Goal: Information Seeking & Learning: Learn about a topic

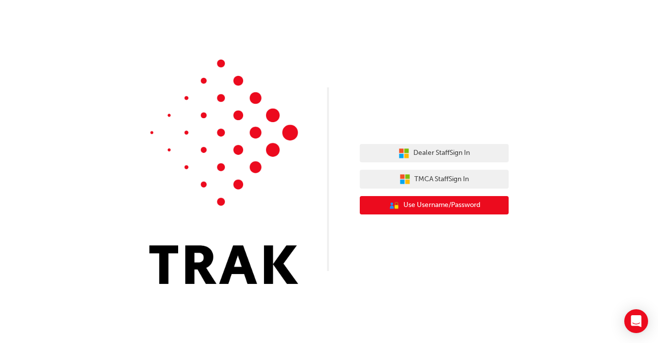
click at [466, 213] on button "User Authentication Icon - Blue Person, Gold Lock Use Username/Password" at bounding box center [434, 205] width 149 height 19
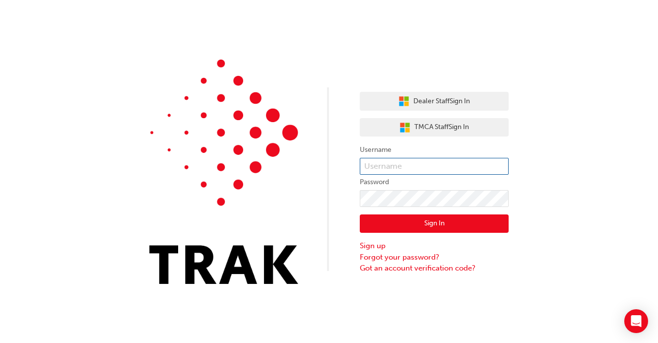
click at [412, 168] on input "text" at bounding box center [434, 166] width 149 height 17
type input "aaron.horsnell"
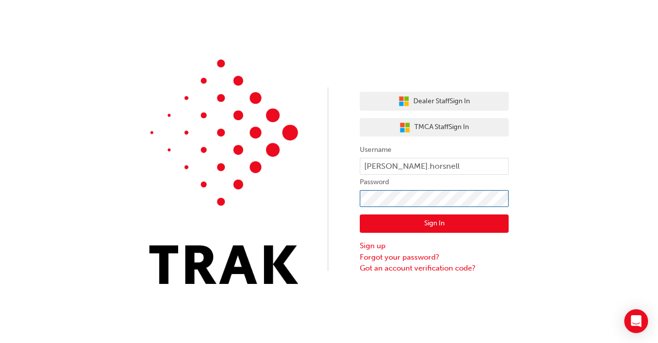
click button "Sign In" at bounding box center [434, 223] width 149 height 19
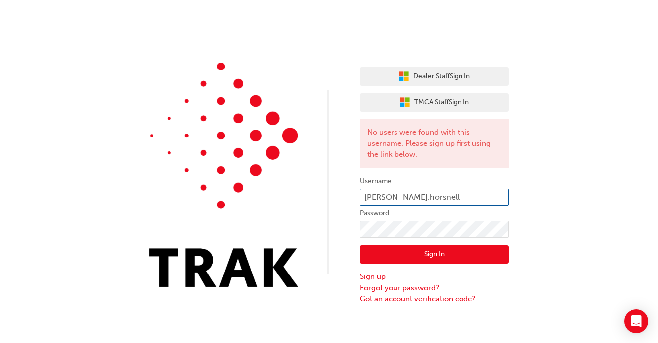
click at [422, 198] on input "aaron.horsnell" at bounding box center [434, 197] width 149 height 17
type input "a"
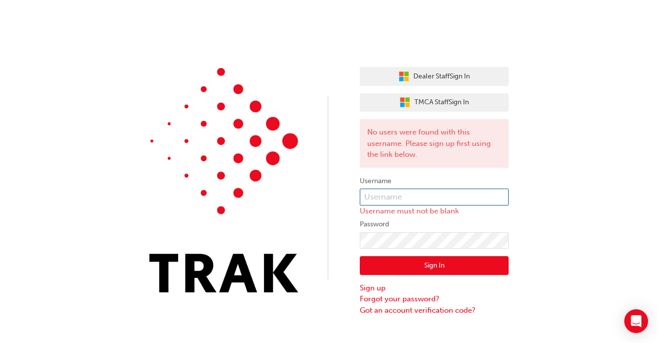
click at [422, 198] on input "text" at bounding box center [434, 197] width 149 height 17
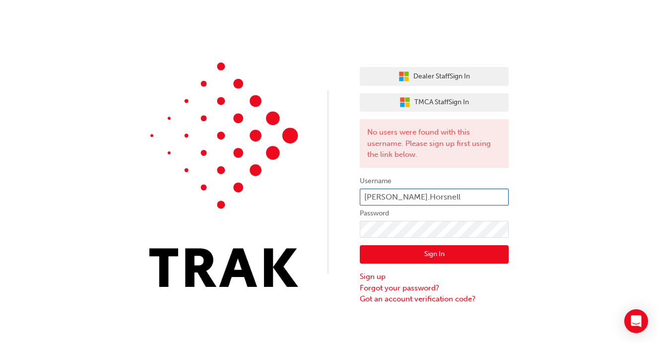
type input "Aaron.Horsnell"
click at [402, 257] on button "Sign In" at bounding box center [434, 254] width 149 height 19
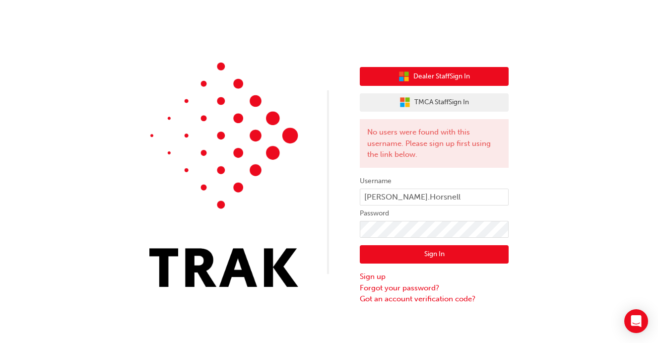
click at [454, 81] on span "Dealer Staff Sign In" at bounding box center [441, 76] width 57 height 11
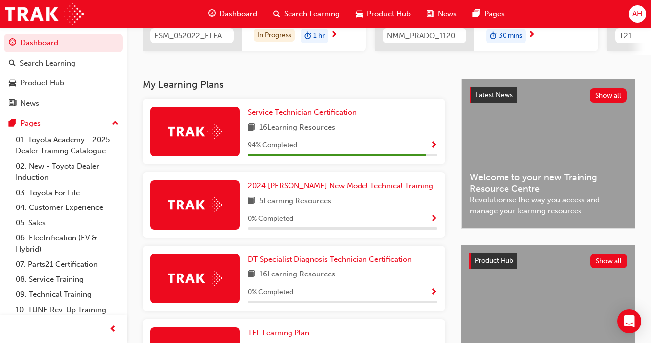
scroll to position [191, 0]
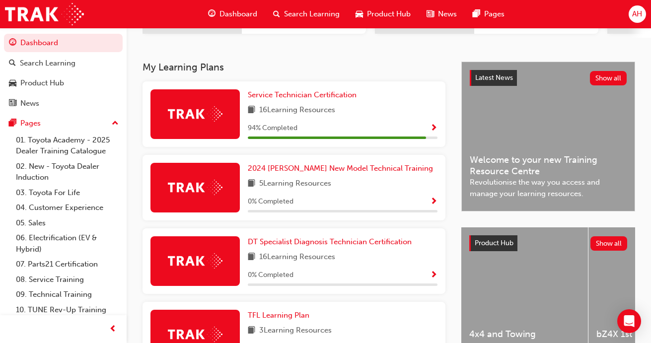
click at [182, 120] on img at bounding box center [195, 113] width 55 height 15
click at [435, 134] on button "button" at bounding box center [433, 128] width 7 height 12
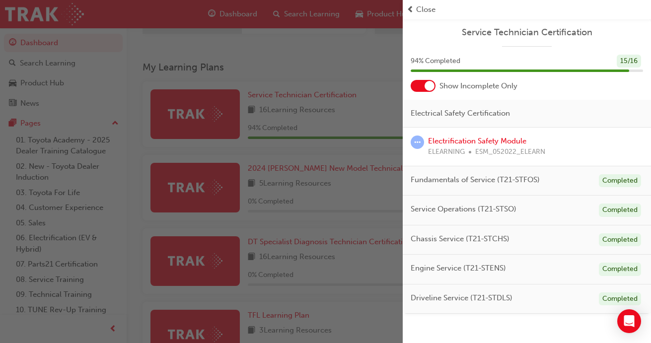
scroll to position [212, 0]
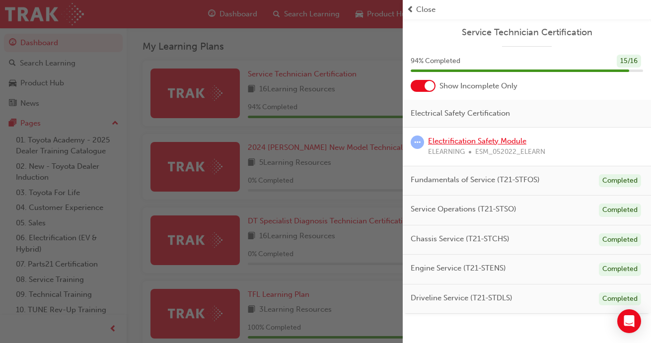
click at [498, 141] on link "Electrification Safety Module" at bounding box center [477, 140] width 98 height 9
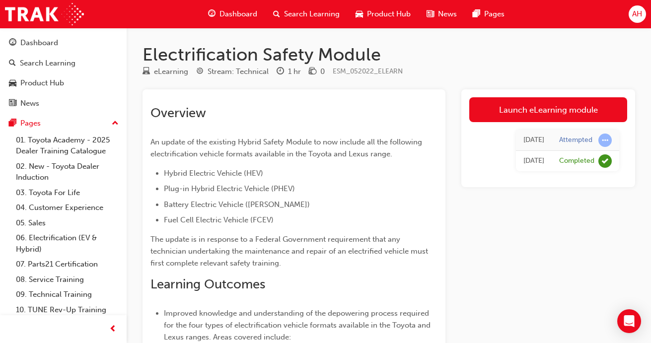
click at [582, 105] on link "Launch eLearning module" at bounding box center [548, 109] width 158 height 25
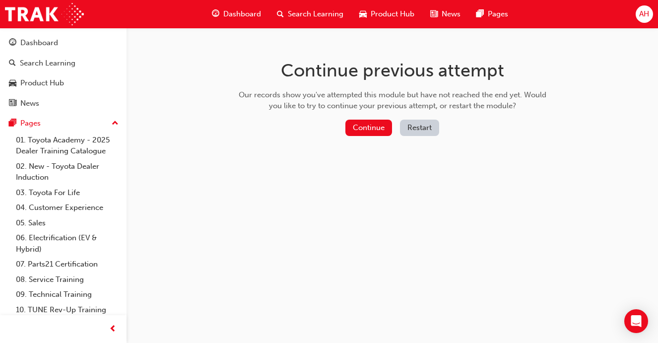
click at [369, 123] on button "Continue" at bounding box center [368, 128] width 47 height 16
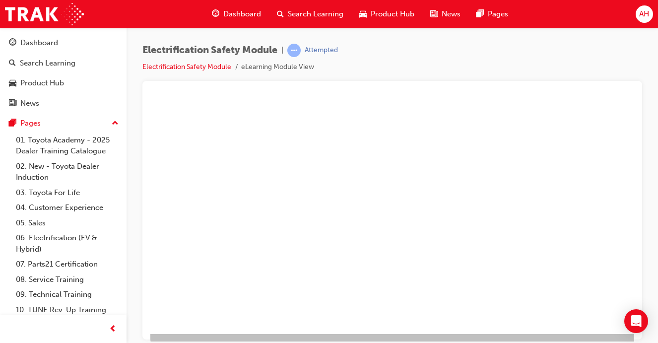
scroll to position [135, 0]
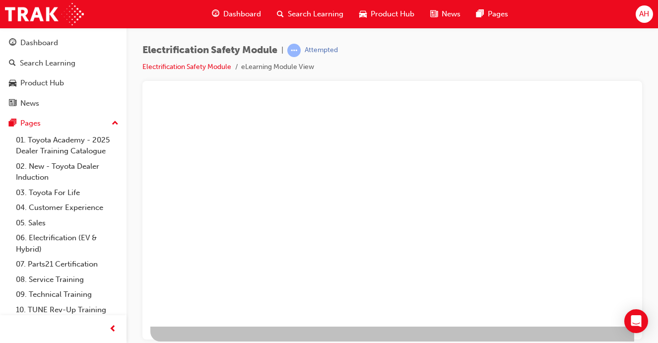
drag, startPoint x: 621, startPoint y: 212, endPoint x: 621, endPoint y: 176, distance: 35.7
click at [621, 199] on div at bounding box center [487, 147] width 675 height 357
drag, startPoint x: 624, startPoint y: 147, endPoint x: 623, endPoint y: 175, distance: 27.3
click at [624, 148] on div at bounding box center [487, 147] width 675 height 357
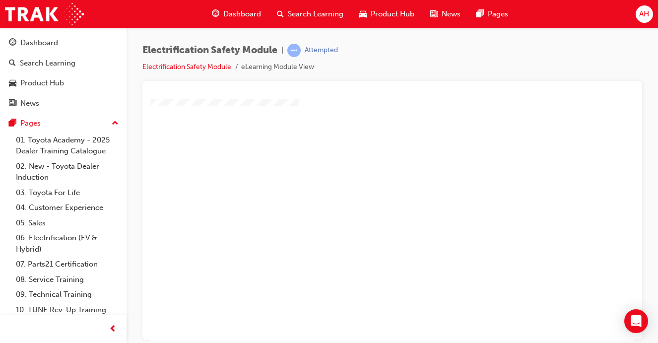
scroll to position [67, 0]
click at [364, 124] on div "play" at bounding box center [364, 124] width 0 height 0
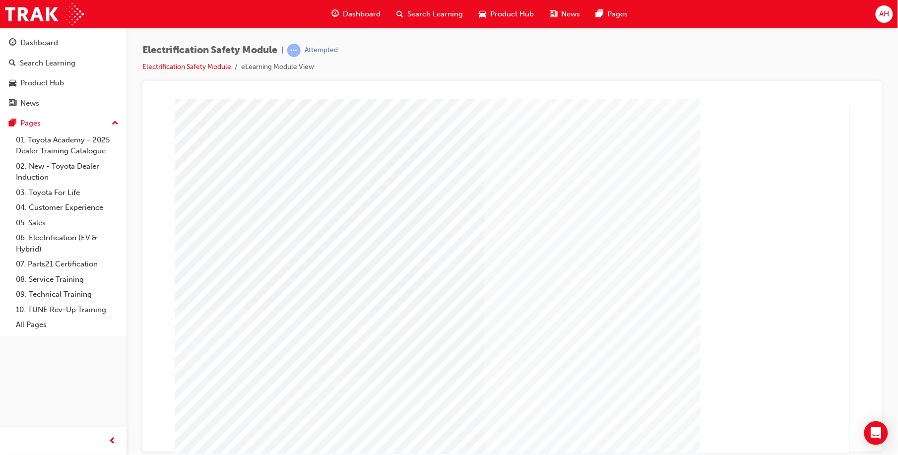
scroll to position [0, 0]
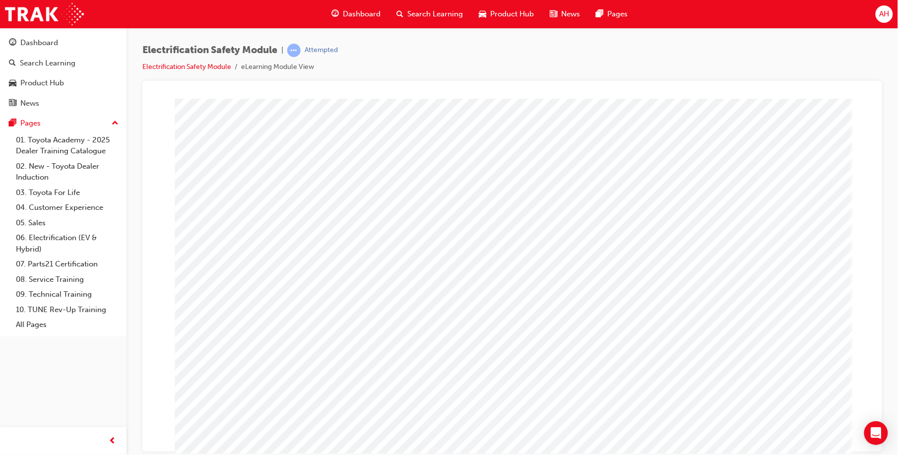
click at [657, 318] on div "Electrification Safety Module | Attempted Electrification Safety Module eLearni…" at bounding box center [513, 229] width 772 height 402
click at [657, 316] on div "Electrification Safety Module | Attempted Electrification Safety Module eLearni…" at bounding box center [513, 229] width 772 height 402
click at [657, 318] on div "Electrification Safety Module | Attempted Electrification Safety Module eLearni…" at bounding box center [513, 229] width 772 height 402
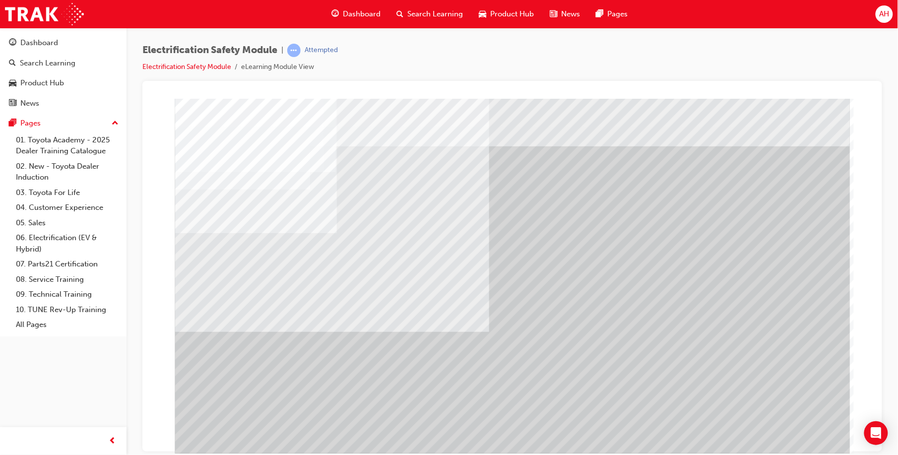
scroll to position [0, 0]
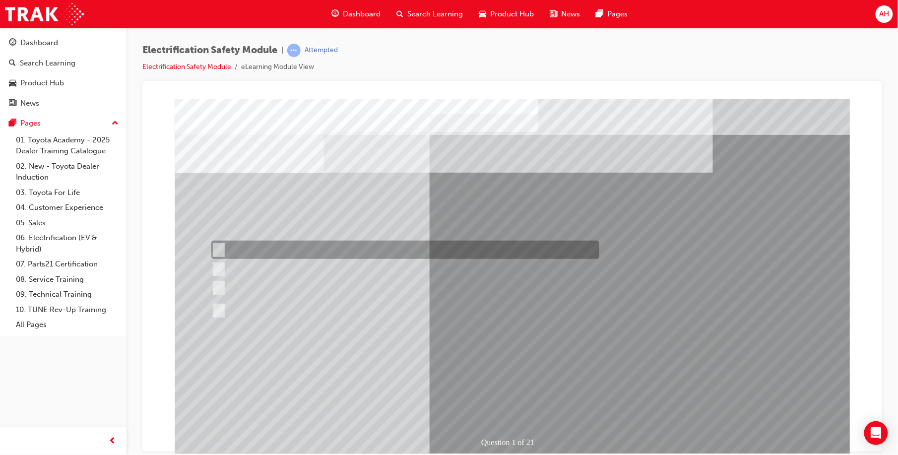
click at [437, 244] on div at bounding box center [402, 250] width 388 height 18
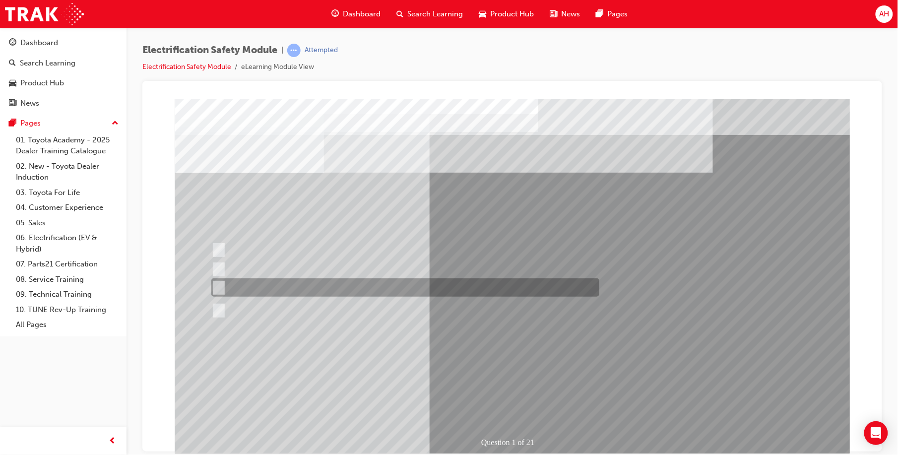
click at [393, 282] on div at bounding box center [402, 287] width 388 height 18
radio input "false"
radio input "true"
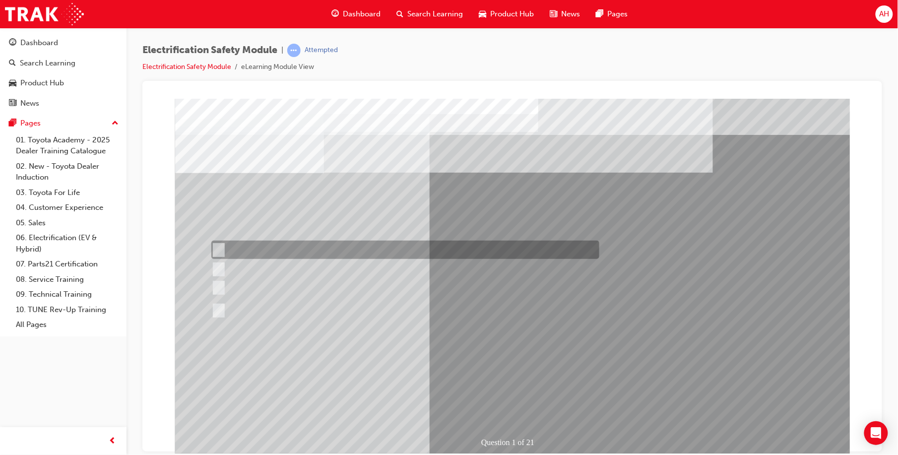
click at [395, 252] on div at bounding box center [402, 250] width 388 height 18
radio input "true"
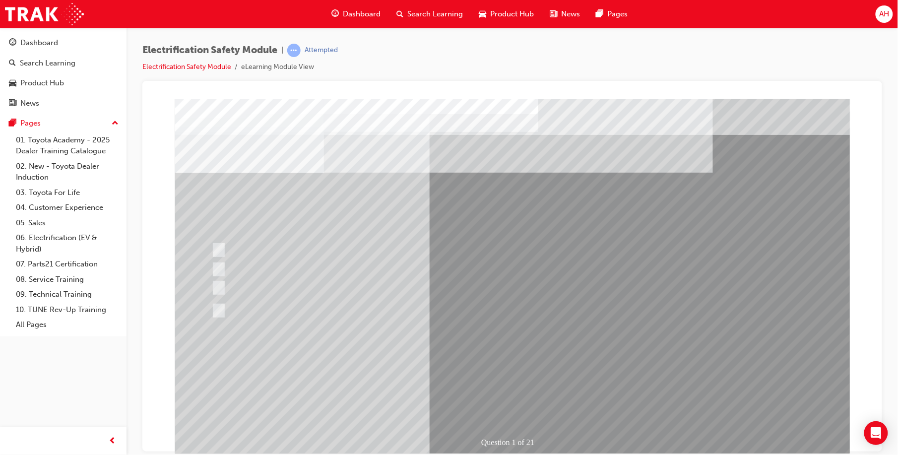
click at [282, 265] on div at bounding box center [402, 272] width 388 height 25
radio input "true"
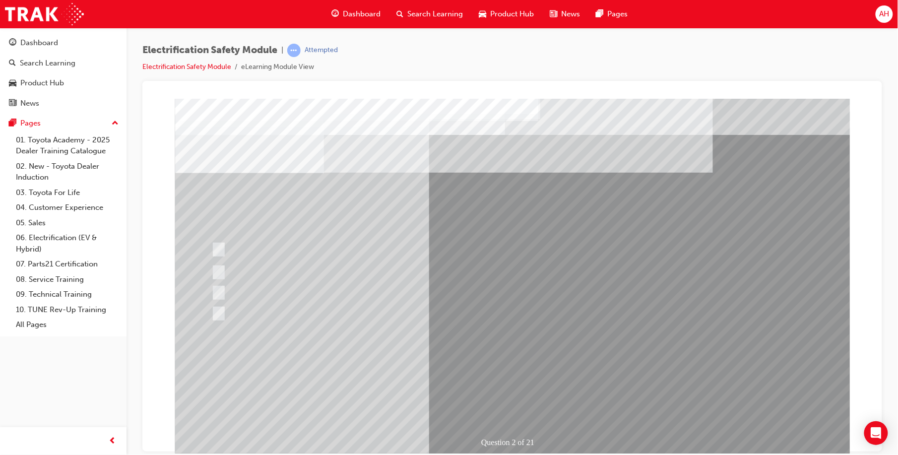
click at [328, 309] on div at bounding box center [403, 308] width 388 height 23
radio input "true"
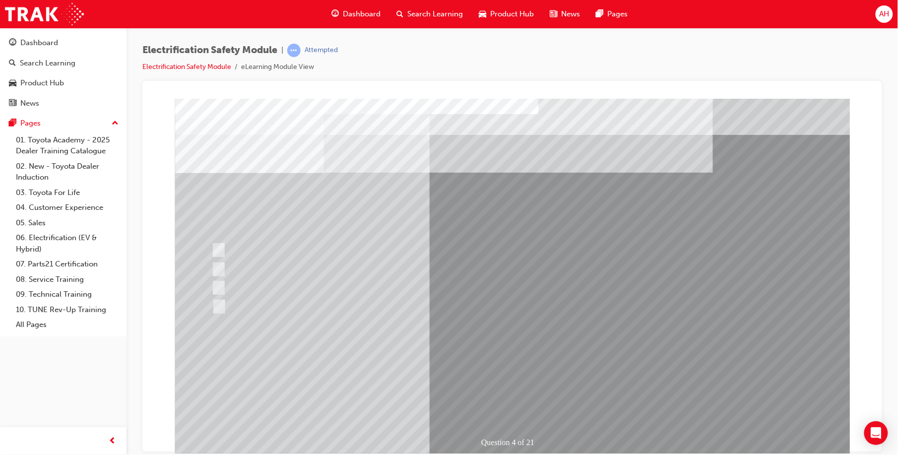
click at [365, 266] on div at bounding box center [402, 269] width 388 height 18
checkbox input "true"
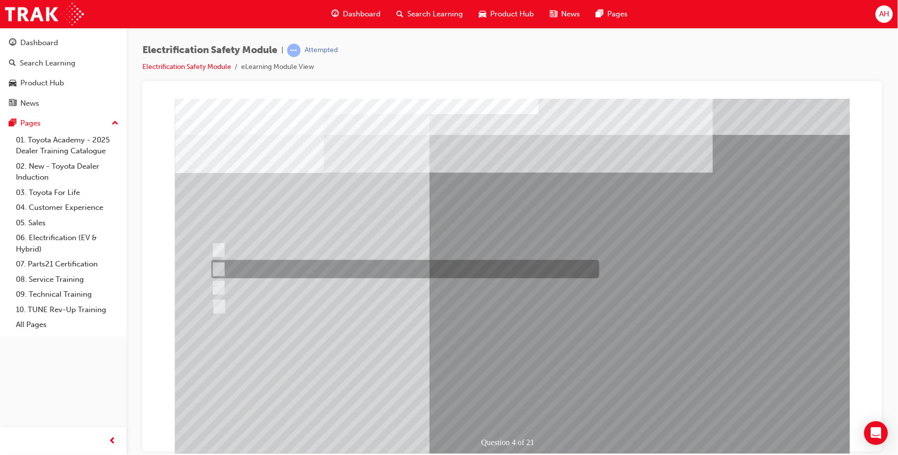
click at [347, 304] on div at bounding box center [403, 306] width 388 height 18
checkbox input "true"
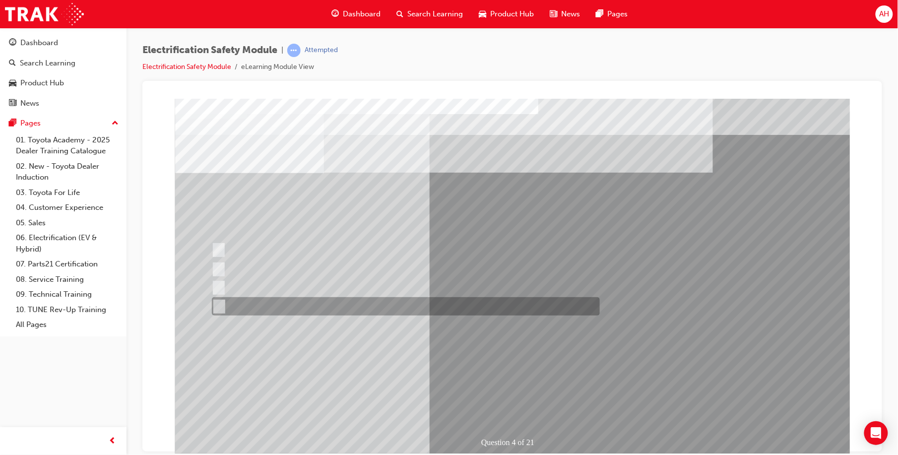
click at [318, 280] on div at bounding box center [402, 287] width 388 height 18
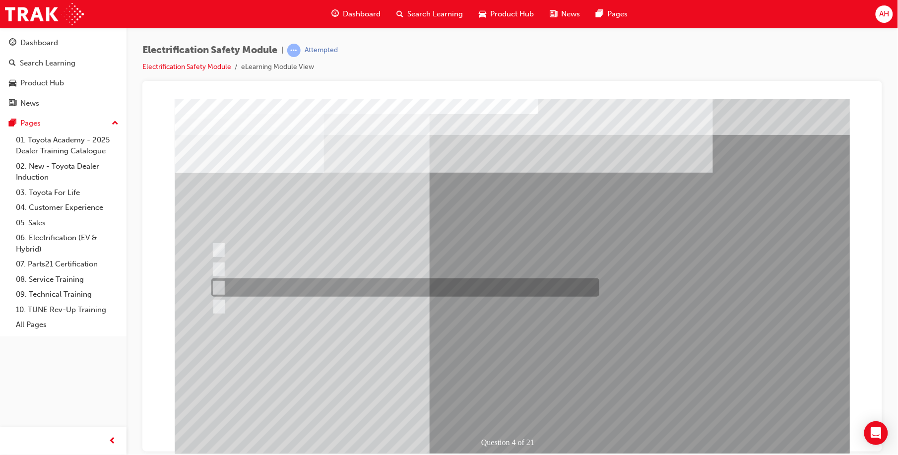
click at [318, 283] on div at bounding box center [402, 287] width 388 height 18
click at [310, 282] on div at bounding box center [402, 287] width 388 height 18
checkbox input "true"
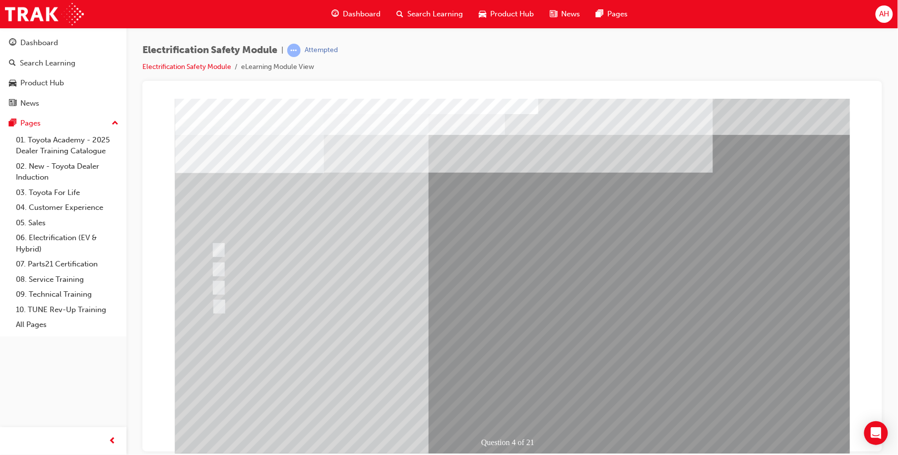
click at [272, 251] on div at bounding box center [402, 256] width 388 height 31
checkbox input "true"
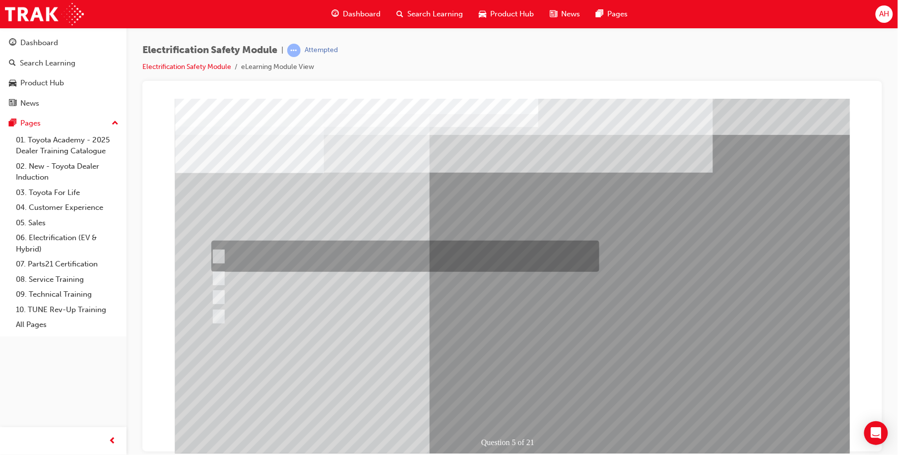
click at [381, 279] on div at bounding box center [402, 278] width 388 height 18
checkbox input "true"
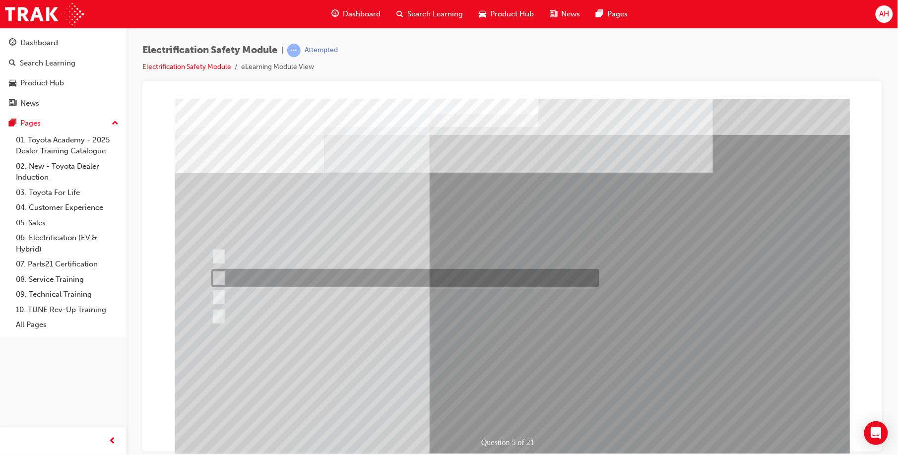
click at [407, 294] on div at bounding box center [402, 297] width 388 height 18
checkbox input "true"
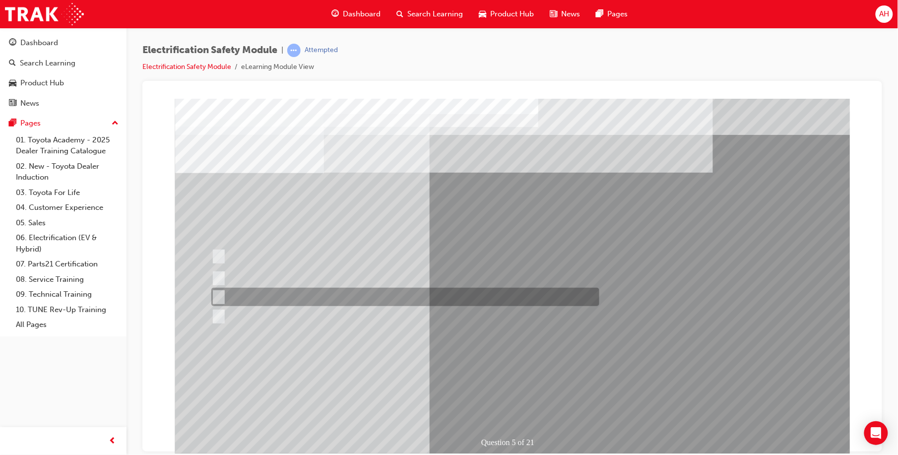
click at [382, 308] on div at bounding box center [402, 316] width 388 height 18
checkbox input "true"
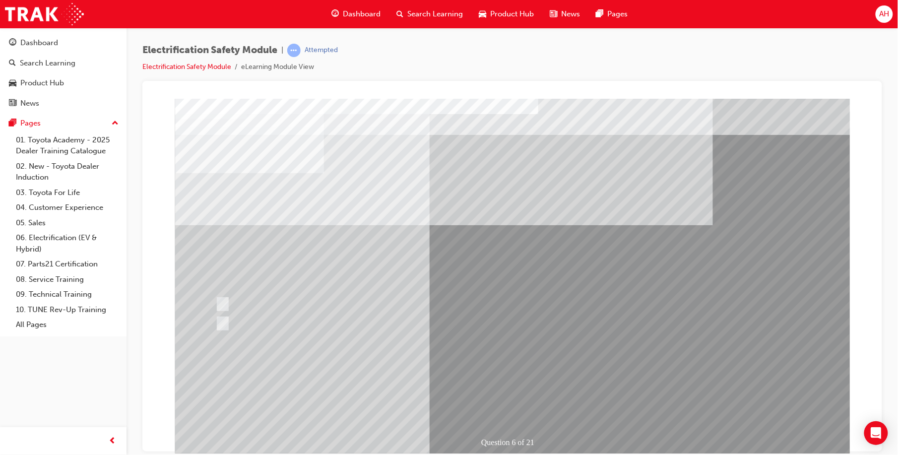
click at [224, 295] on div at bounding box center [406, 304] width 388 height 18
radio input "true"
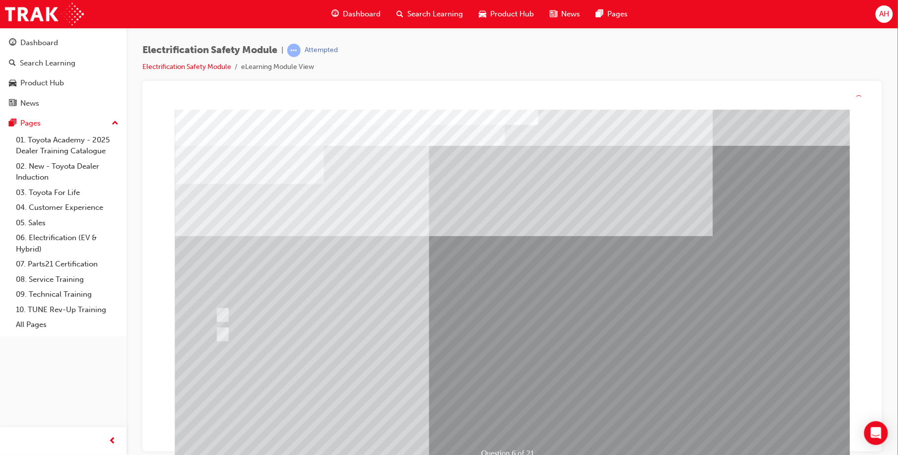
scroll to position [1, 0]
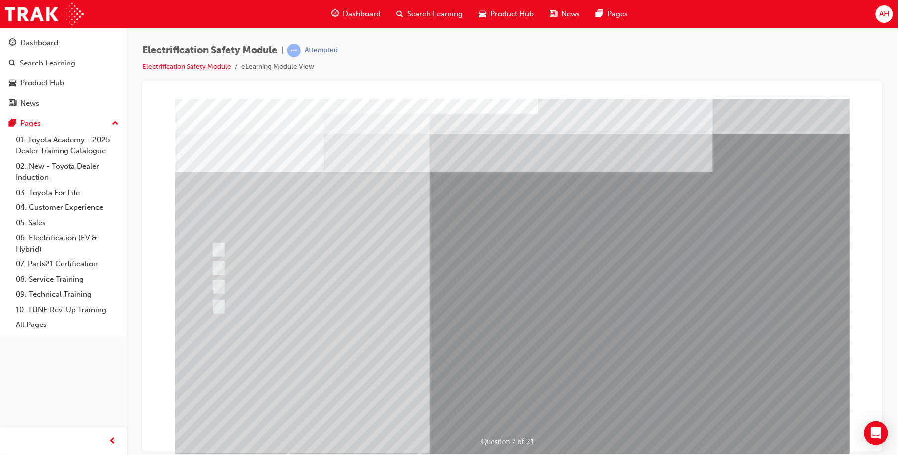
scroll to position [0, 0]
click at [347, 266] on div at bounding box center [402, 269] width 388 height 18
radio input "true"
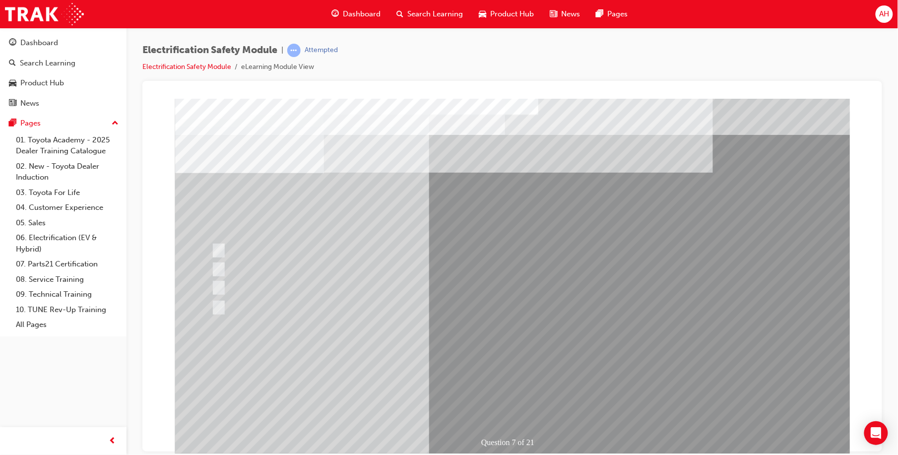
click at [373, 248] on div at bounding box center [402, 250] width 388 height 19
radio input "true"
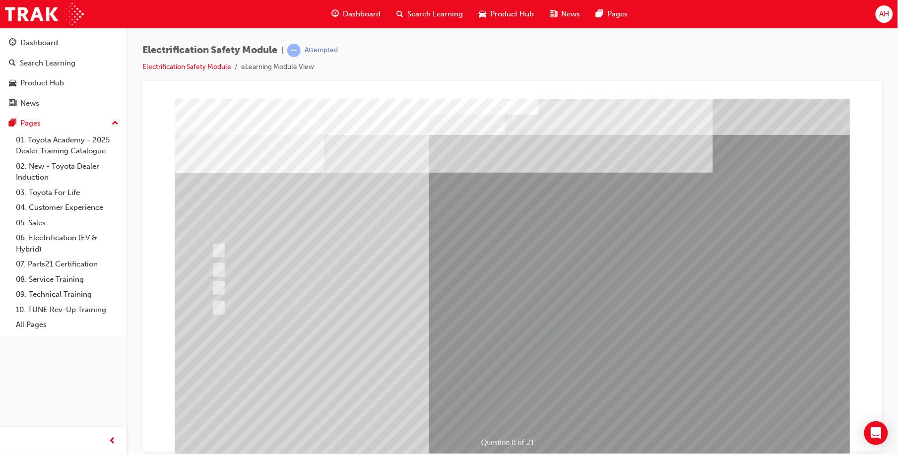
click at [232, 245] on div at bounding box center [402, 250] width 388 height 18
radio input "true"
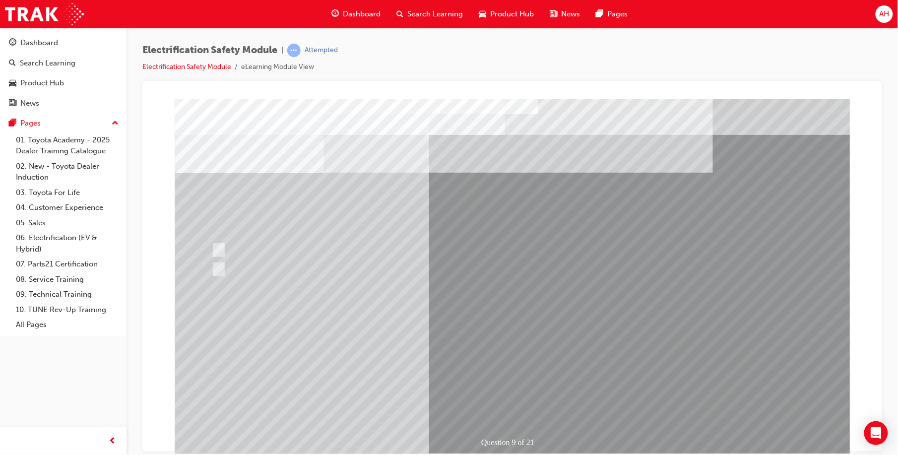
click at [249, 276] on div at bounding box center [402, 269] width 388 height 18
radio input "true"
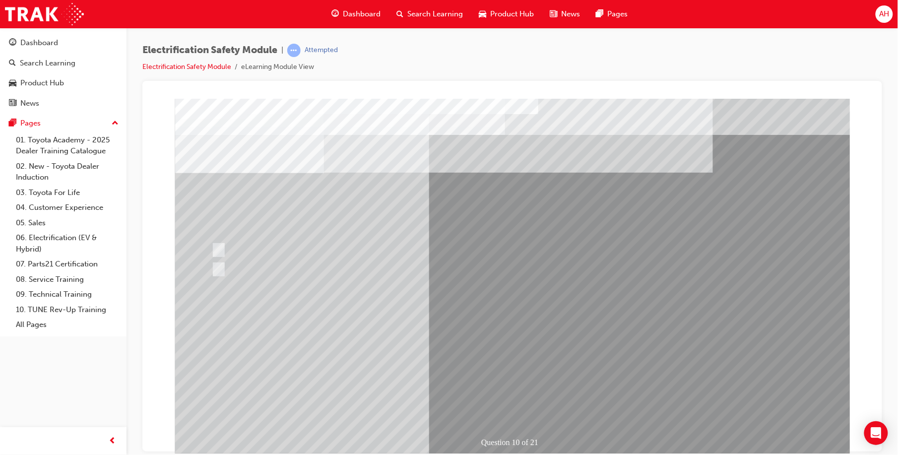
click at [258, 264] on div at bounding box center [402, 269] width 388 height 18
radio input "true"
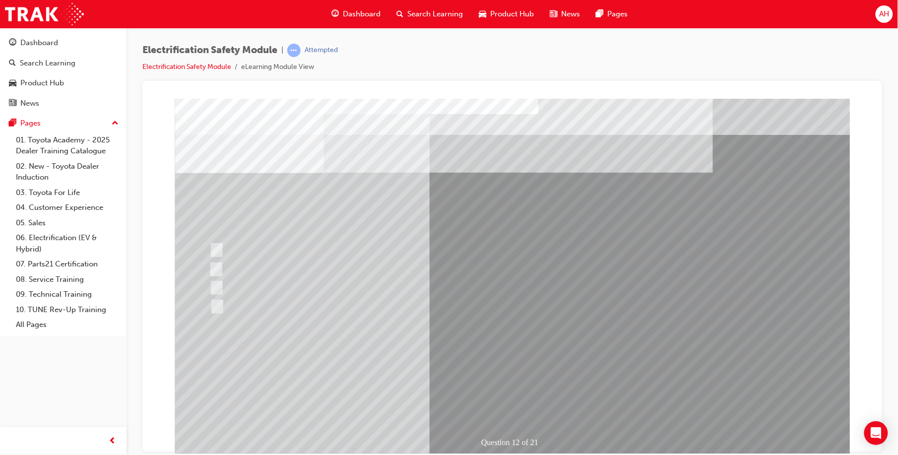
click at [449, 282] on div at bounding box center [400, 287] width 388 height 18
radio input "true"
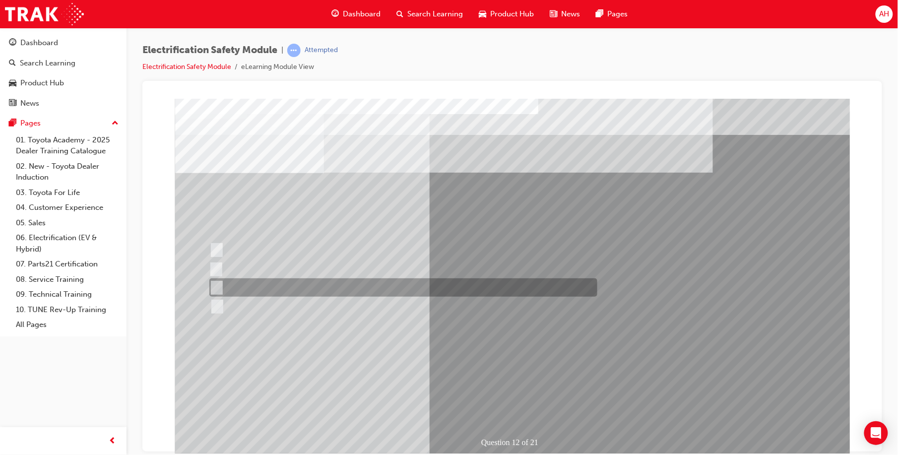
click at [452, 289] on div at bounding box center [400, 287] width 388 height 18
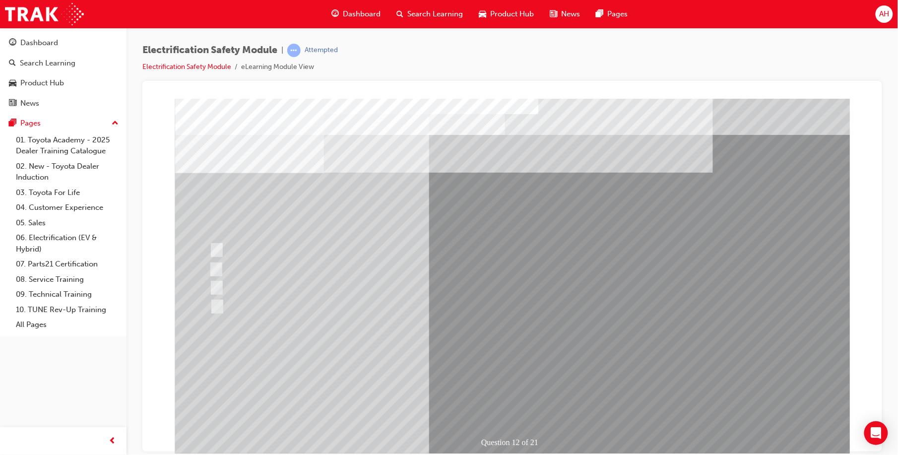
click at [292, 247] on div at bounding box center [400, 250] width 388 height 18
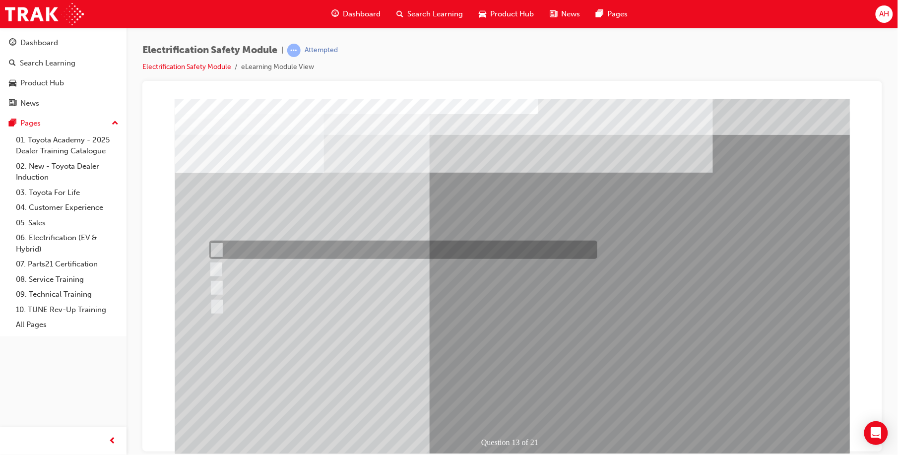
click at [406, 252] on div at bounding box center [400, 250] width 388 height 18
click at [419, 267] on div at bounding box center [400, 269] width 388 height 18
radio input "false"
radio input "true"
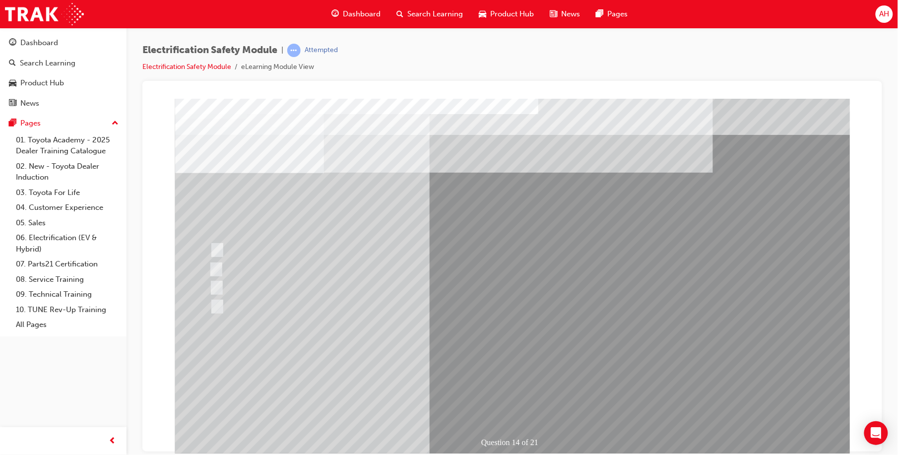
click at [258, 281] on div at bounding box center [400, 287] width 388 height 18
radio input "true"
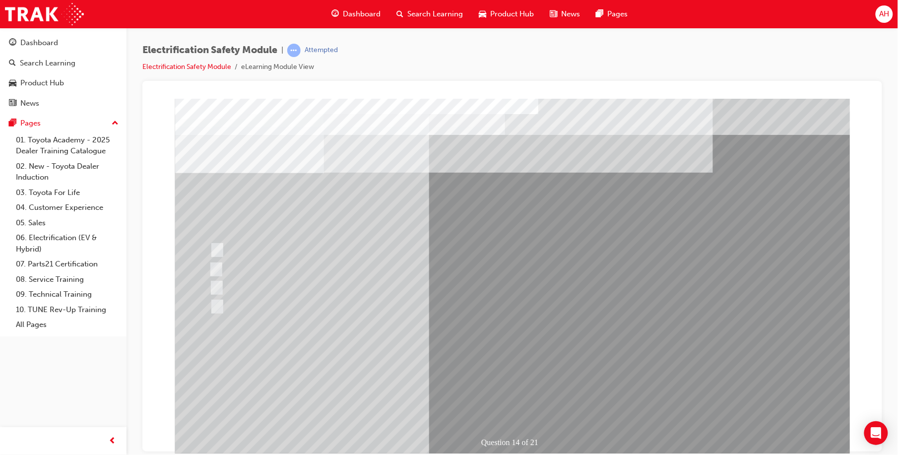
click at [460, 321] on div at bounding box center [401, 316] width 388 height 36
radio input "true"
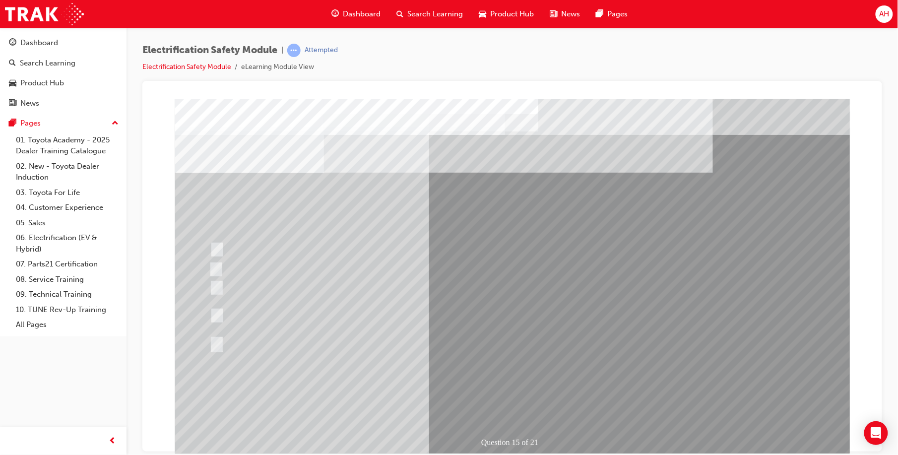
click at [522, 248] on div at bounding box center [401, 254] width 388 height 27
radio input "true"
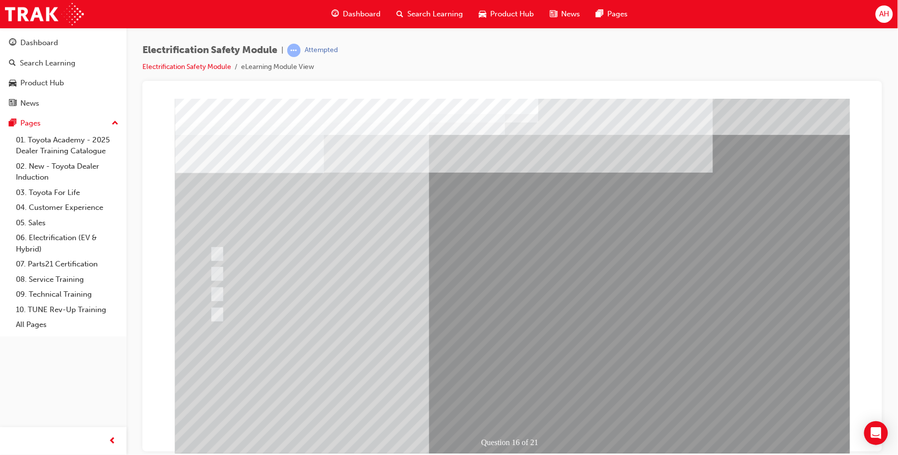
click at [287, 337] on div at bounding box center [401, 339] width 388 height 18
radio input "true"
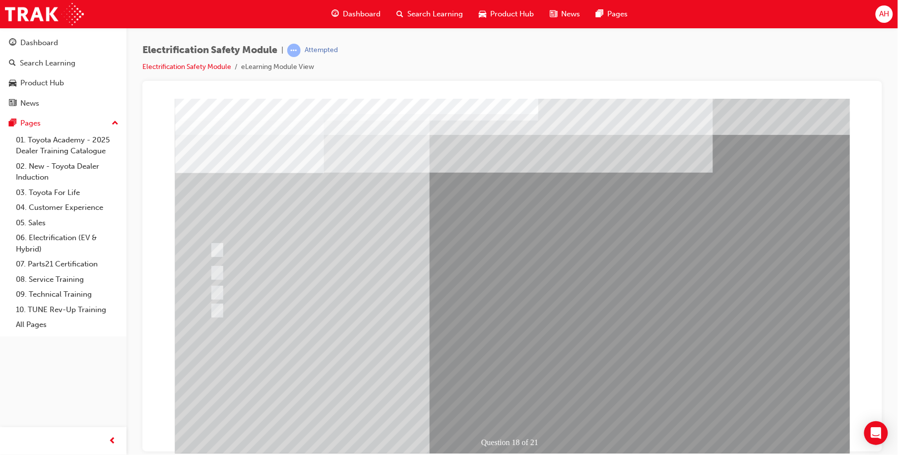
click at [393, 288] on div at bounding box center [401, 292] width 388 height 18
radio input "true"
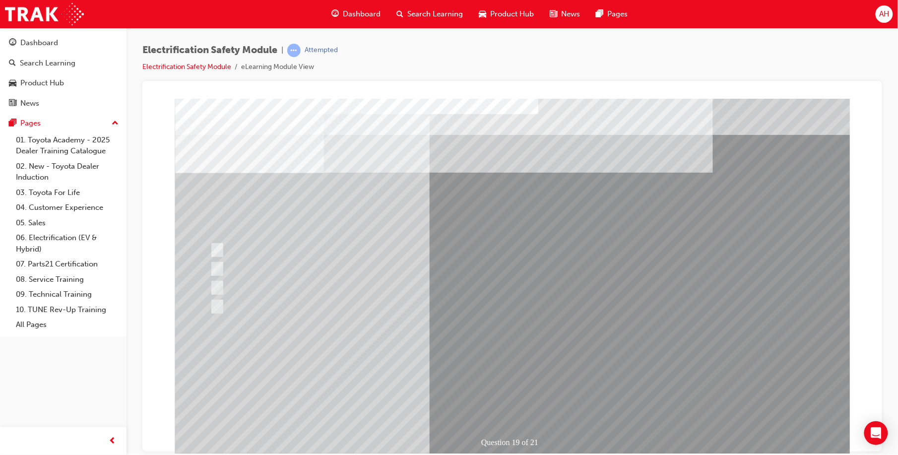
click at [495, 264] on div at bounding box center [401, 269] width 388 height 18
radio input "true"
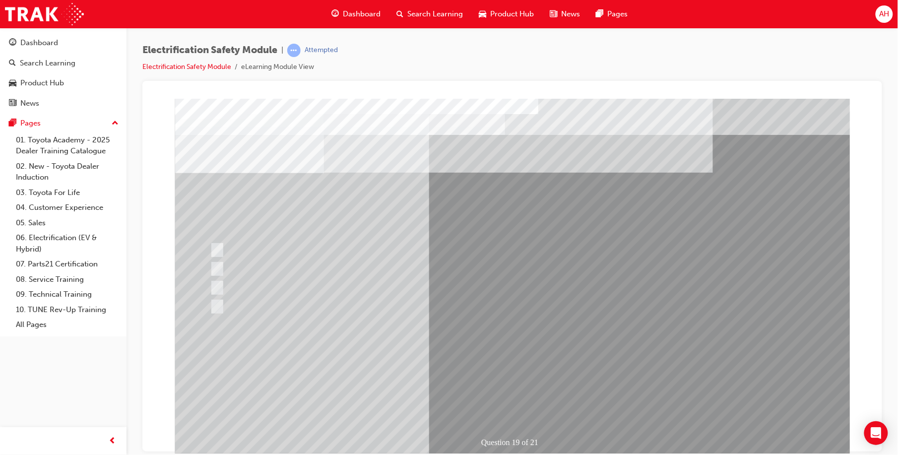
click at [293, 278] on div at bounding box center [401, 274] width 388 height 29
radio input "true"
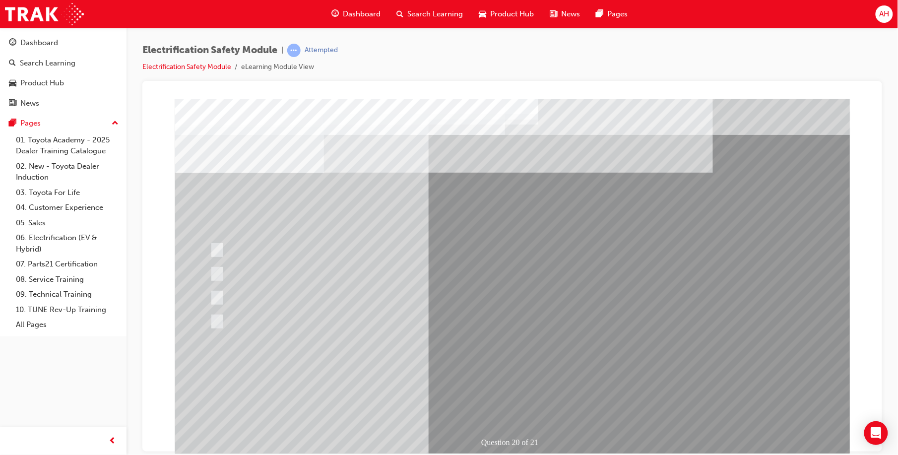
click at [375, 320] on div at bounding box center [401, 321] width 388 height 18
click at [260, 308] on div at bounding box center [401, 306] width 388 height 18
radio input "true"
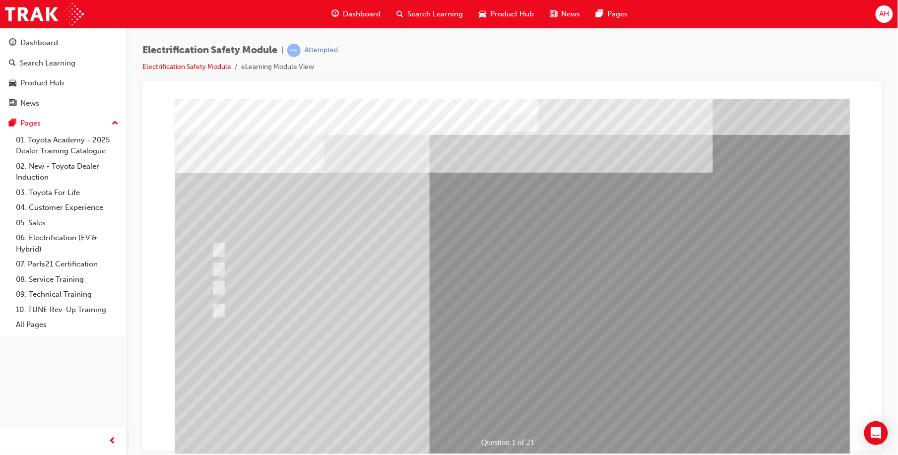
click at [548, 250] on div at bounding box center [402, 250] width 388 height 18
radio input "true"
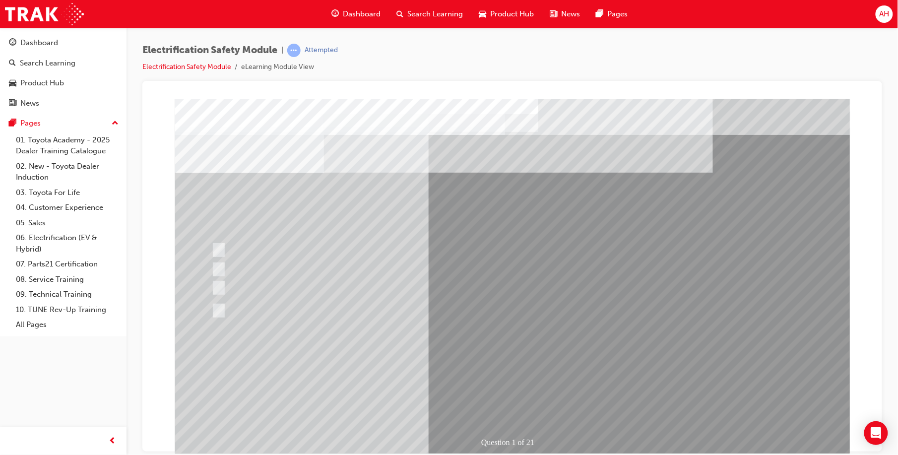
click at [482, 268] on div at bounding box center [402, 272] width 388 height 25
radio input "true"
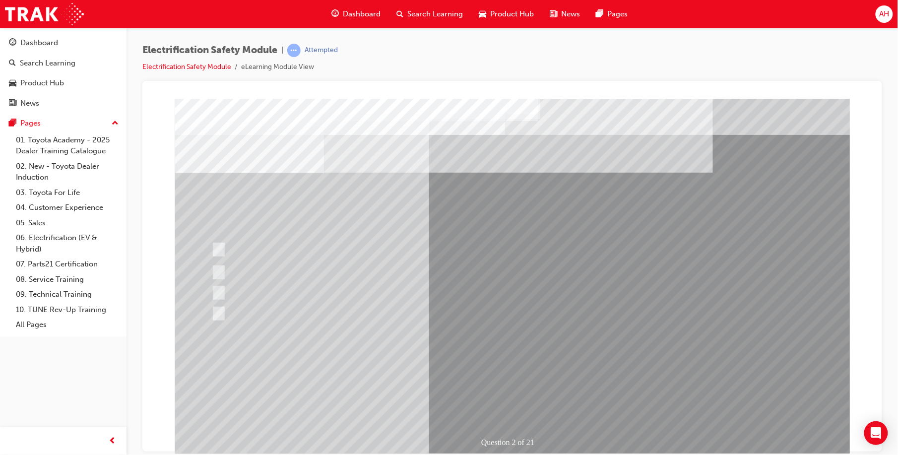
click at [337, 309] on div at bounding box center [403, 308] width 388 height 23
radio input "true"
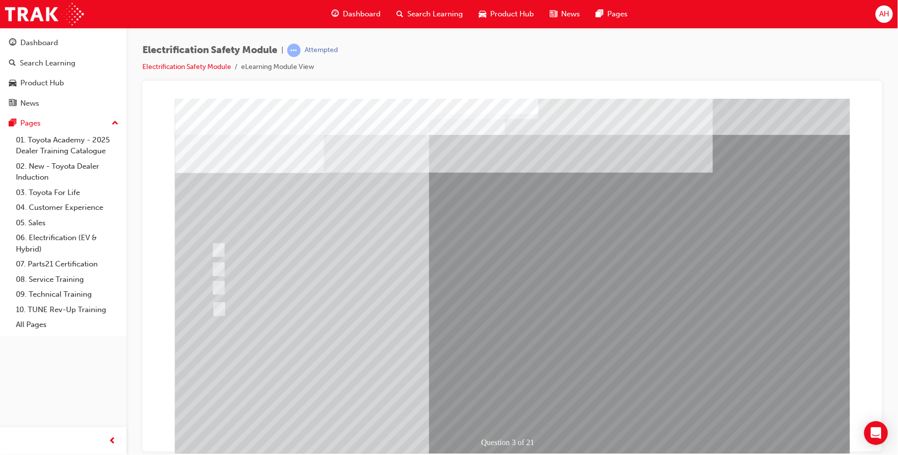
click at [407, 307] on div at bounding box center [403, 306] width 388 height 18
checkbox input "true"
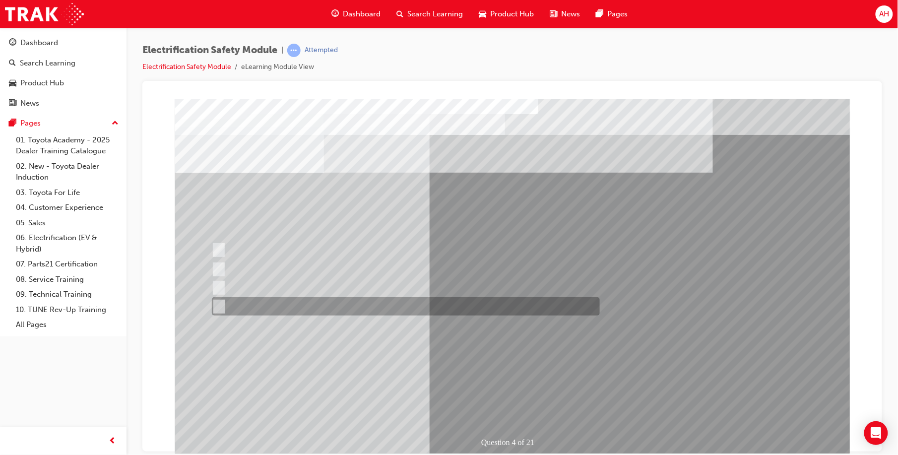
click at [391, 265] on div at bounding box center [402, 269] width 388 height 18
checkbox input "true"
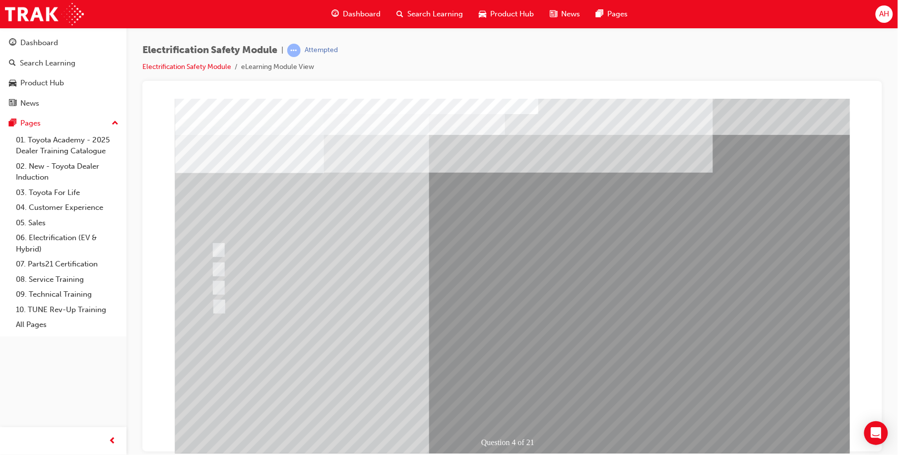
click at [444, 252] on div at bounding box center [402, 256] width 388 height 31
checkbox input "true"
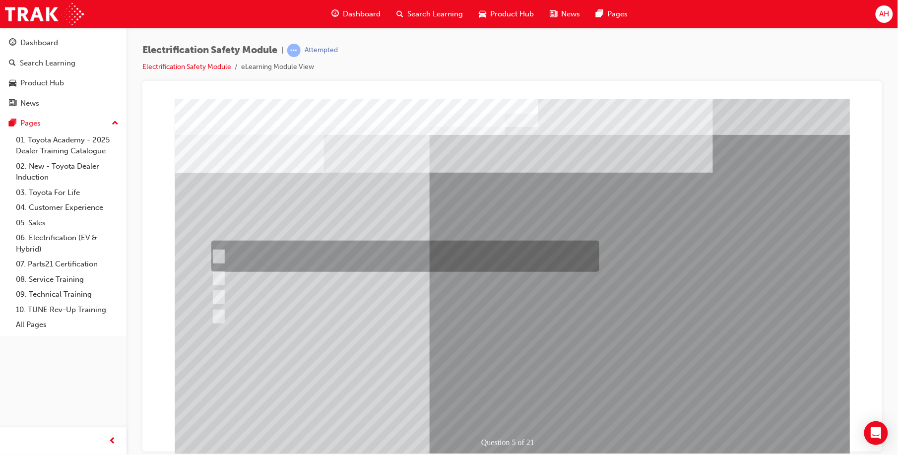
click at [425, 292] on div at bounding box center [402, 297] width 388 height 18
checkbox input "true"
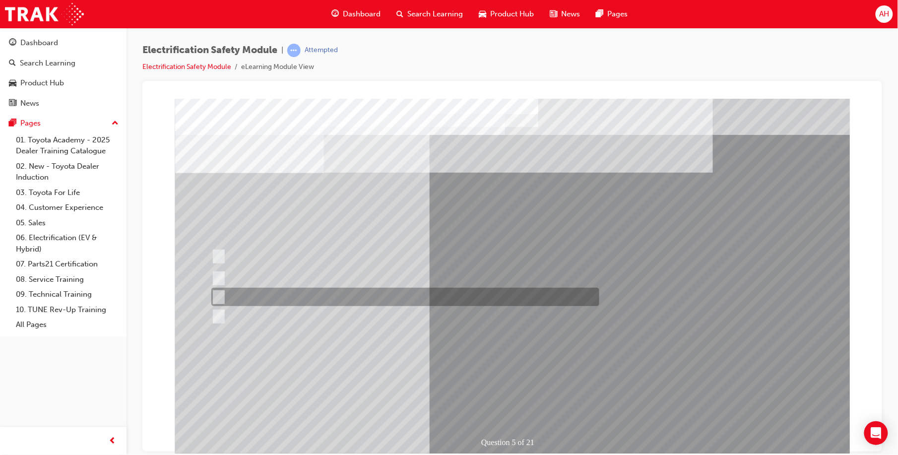
click at [432, 278] on div at bounding box center [402, 278] width 388 height 18
checkbox input "true"
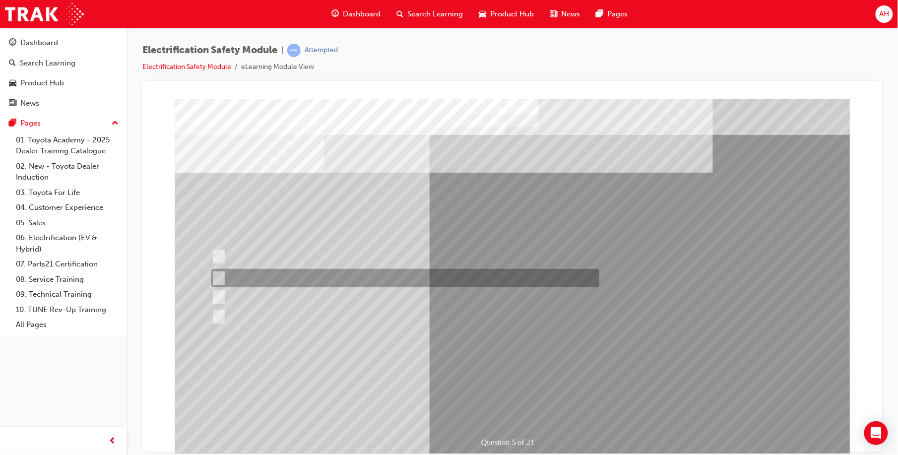
click at [392, 310] on div at bounding box center [402, 316] width 388 height 18
checkbox input "true"
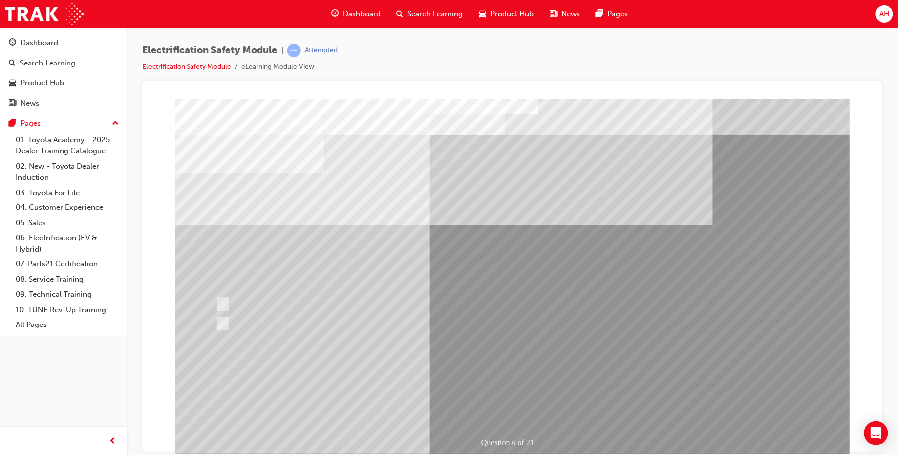
click at [246, 296] on div at bounding box center [406, 304] width 388 height 18
radio input "true"
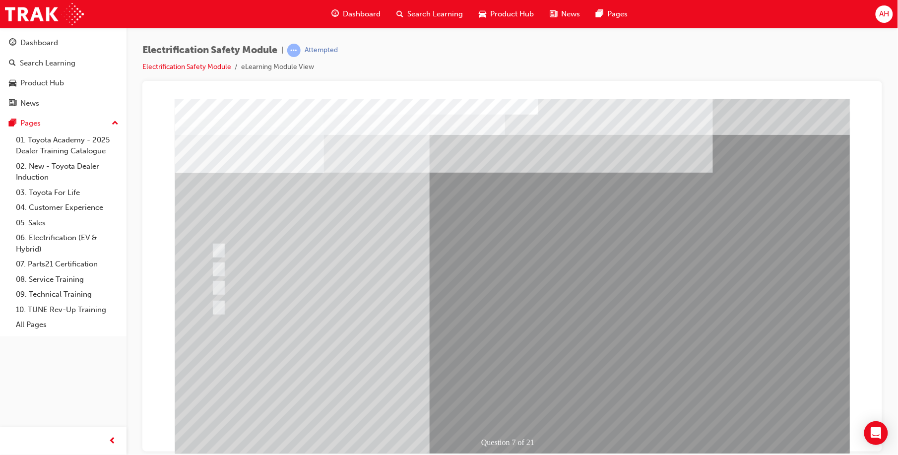
click at [395, 266] on div at bounding box center [402, 269] width 388 height 18
radio input "true"
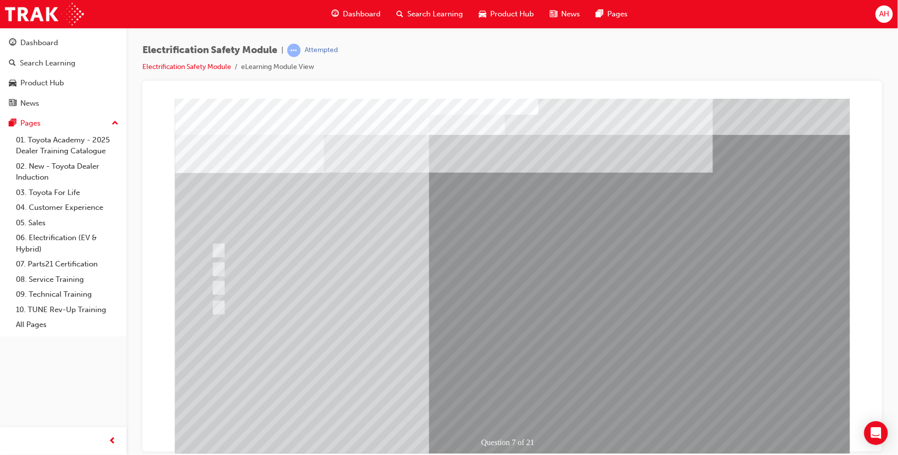
click at [361, 250] on div at bounding box center [402, 250] width 388 height 19
radio input "true"
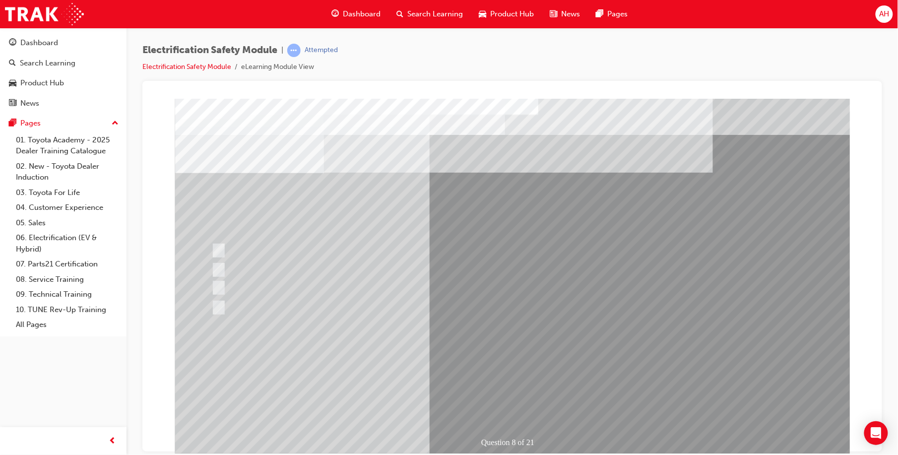
click at [249, 249] on div at bounding box center [402, 250] width 388 height 18
radio input "true"
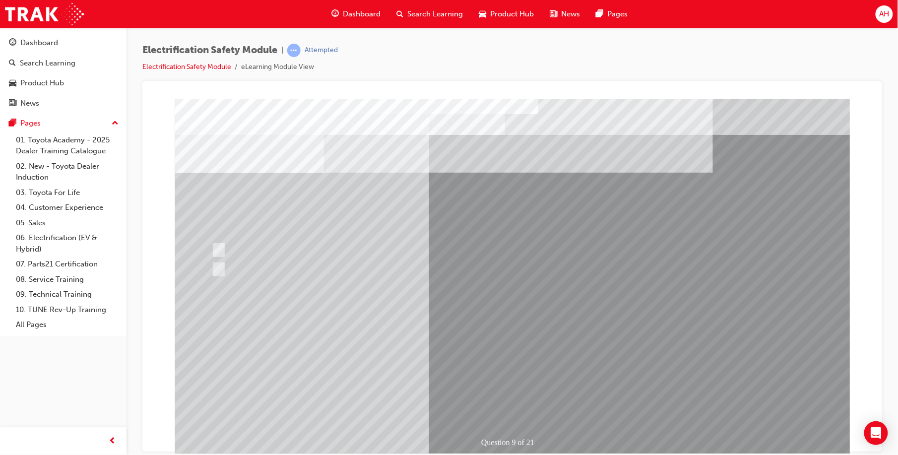
click at [254, 265] on div at bounding box center [402, 269] width 388 height 18
radio input "true"
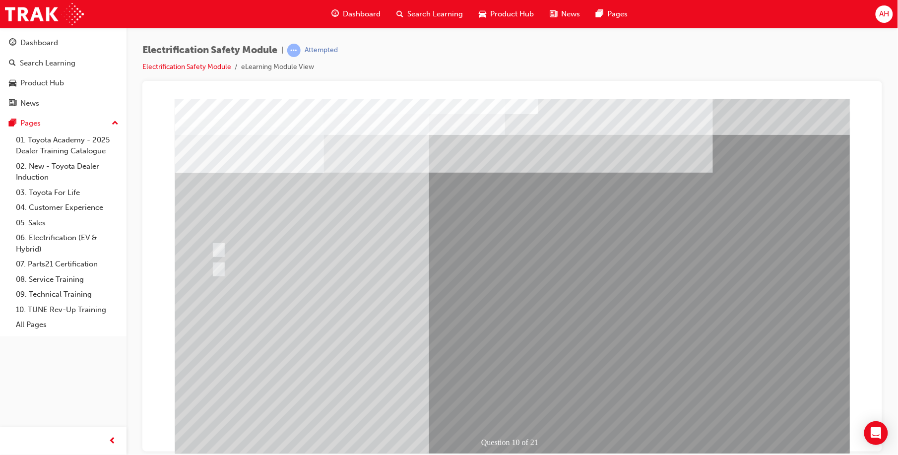
click at [245, 266] on div at bounding box center [402, 269] width 388 height 18
radio input "true"
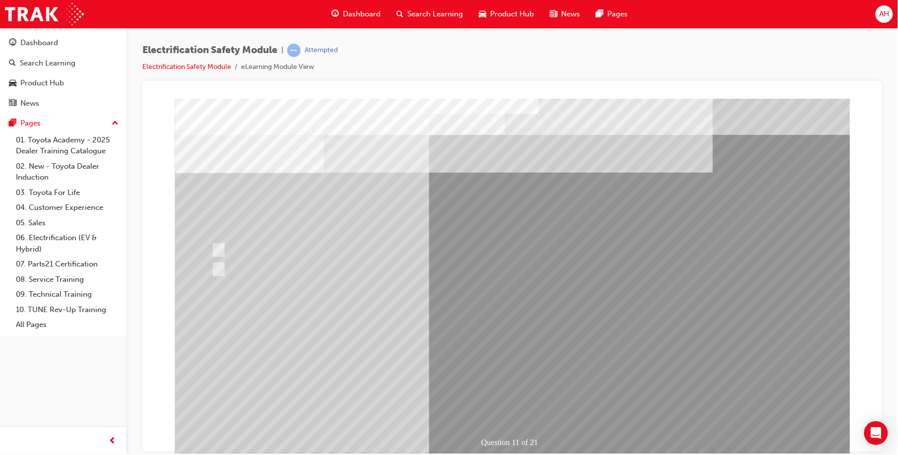
click at [363, 281] on div at bounding box center [400, 287] width 388 height 18
radio input "true"
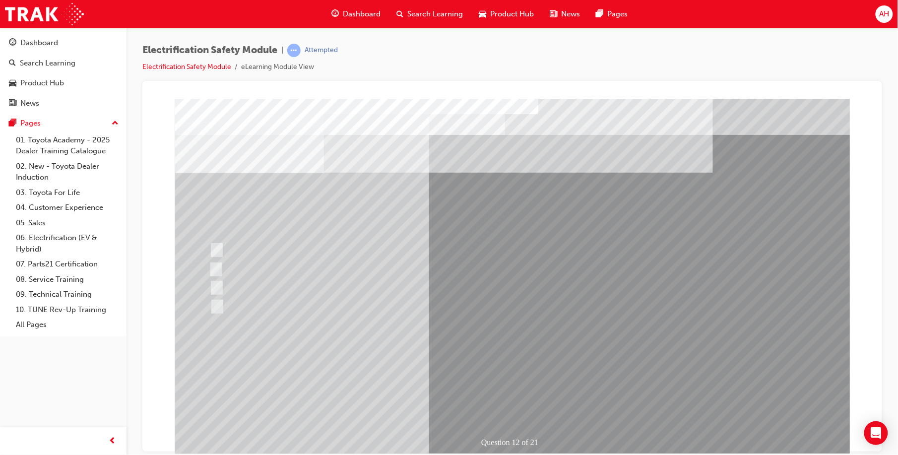
click at [401, 266] on div at bounding box center [400, 269] width 388 height 18
radio input "true"
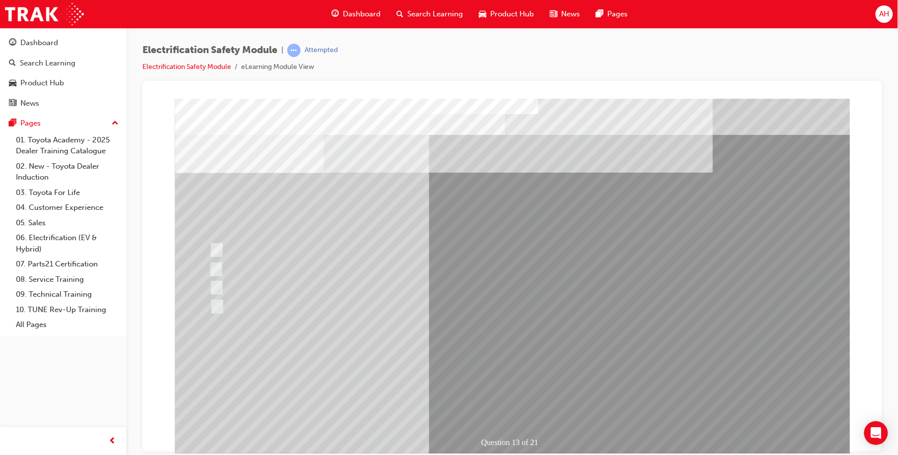
click at [286, 280] on div at bounding box center [400, 287] width 388 height 18
radio input "true"
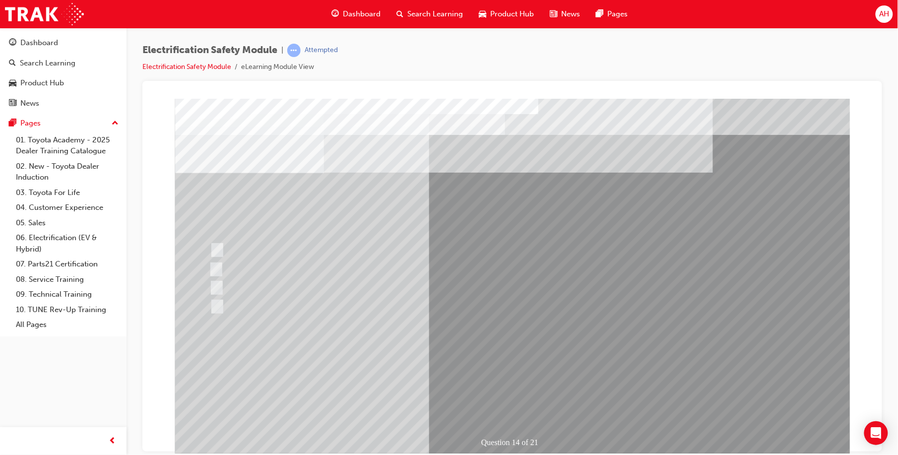
click at [415, 322] on div at bounding box center [401, 316] width 388 height 36
radio input "true"
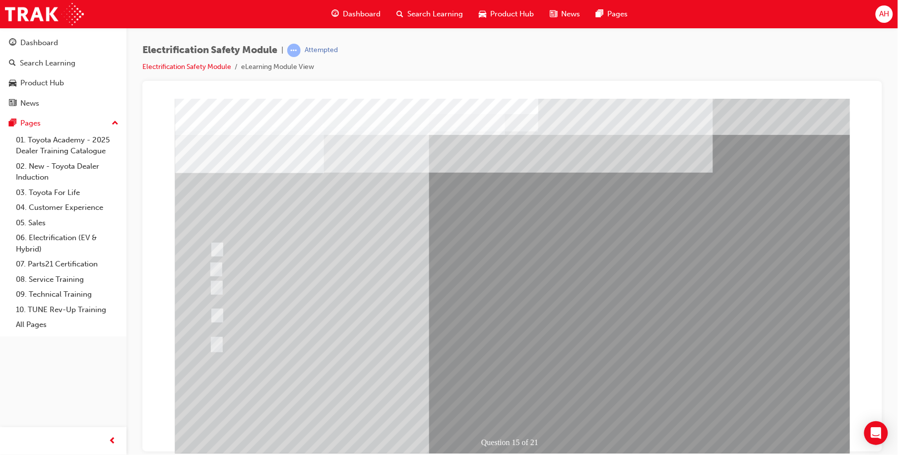
click at [502, 250] on div at bounding box center [401, 254] width 388 height 27
radio input "true"
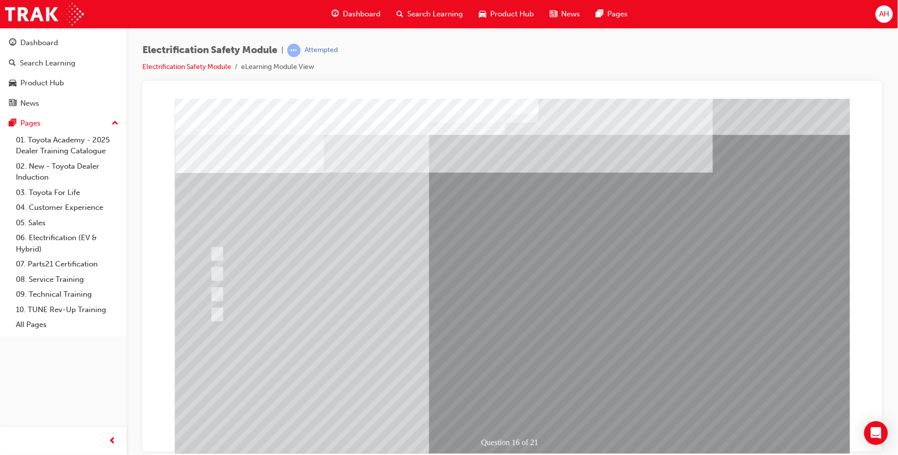
click at [285, 341] on div at bounding box center [401, 339] width 388 height 18
radio input "true"
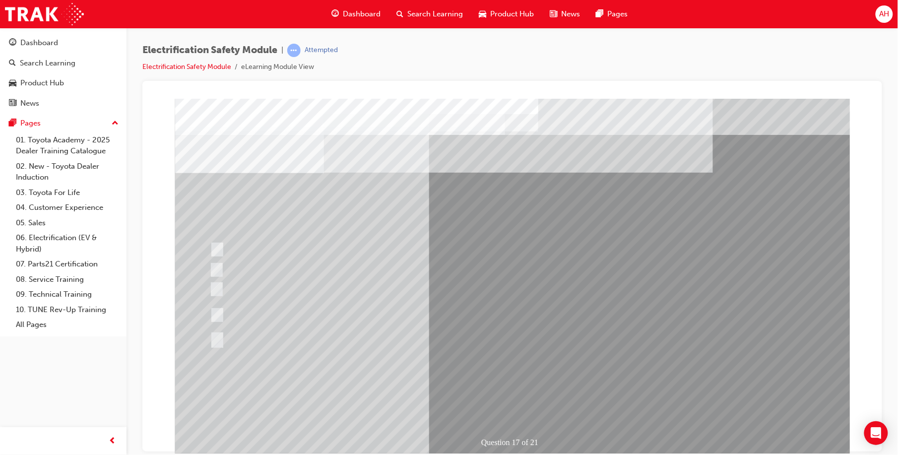
click at [388, 290] on div at bounding box center [401, 292] width 388 height 18
radio input "true"
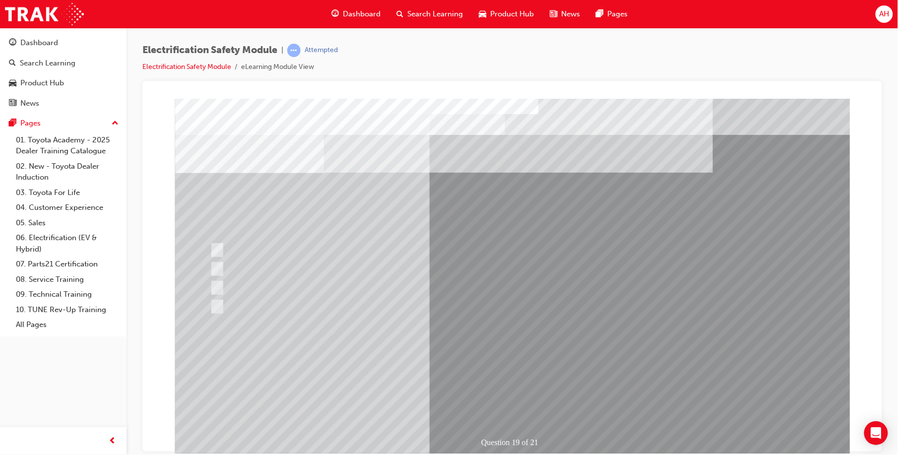
click at [455, 262] on div at bounding box center [401, 269] width 388 height 18
radio input "true"
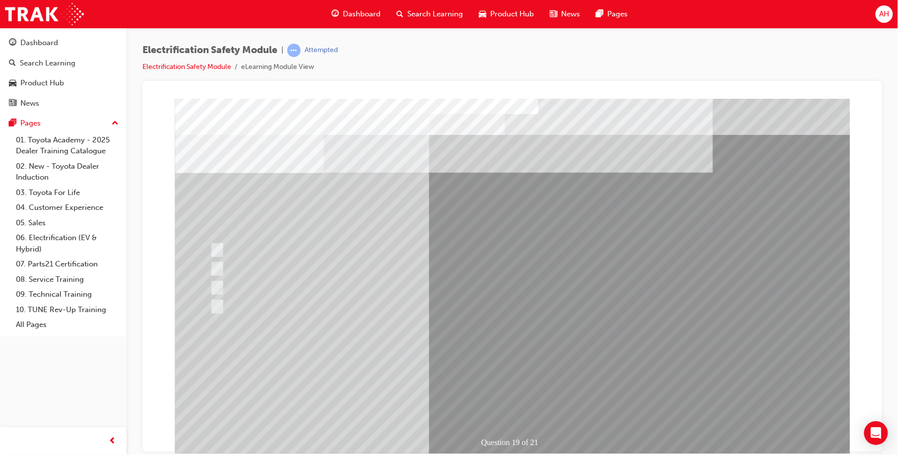
click at [433, 248] on div at bounding box center [401, 250] width 388 height 18
radio input "true"
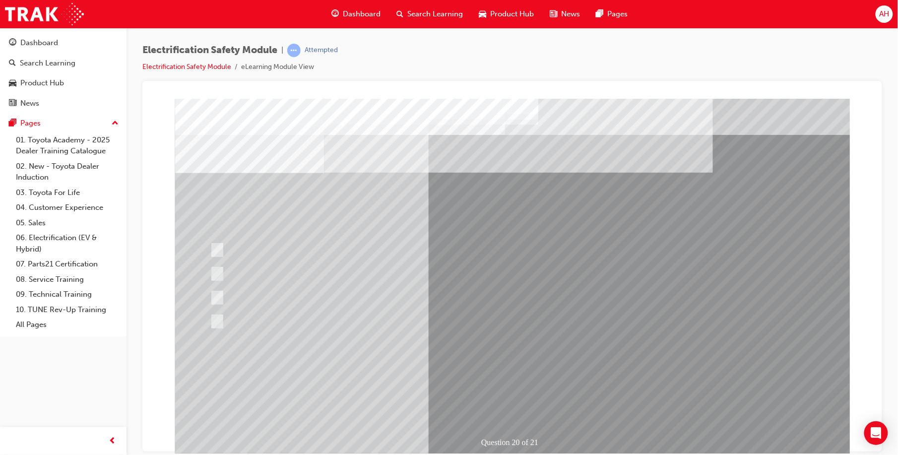
click at [345, 308] on div at bounding box center [401, 306] width 388 height 18
radio input "true"
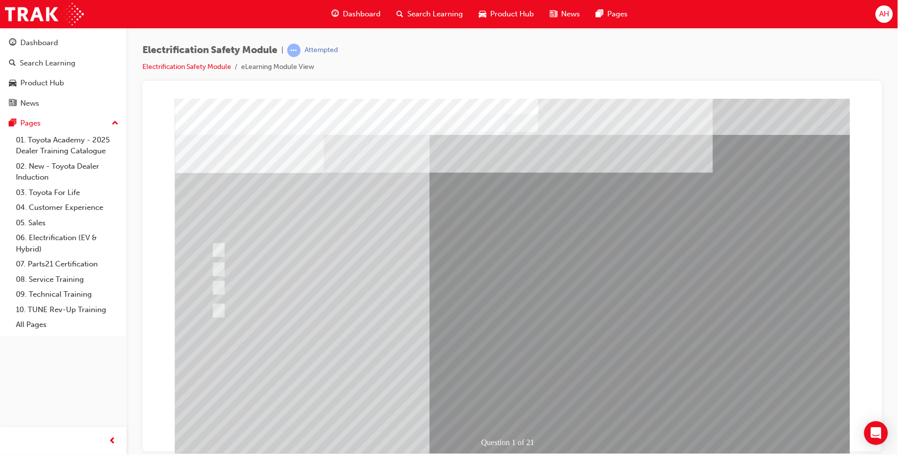
click at [524, 309] on div at bounding box center [402, 310] width 388 height 36
radio input "true"
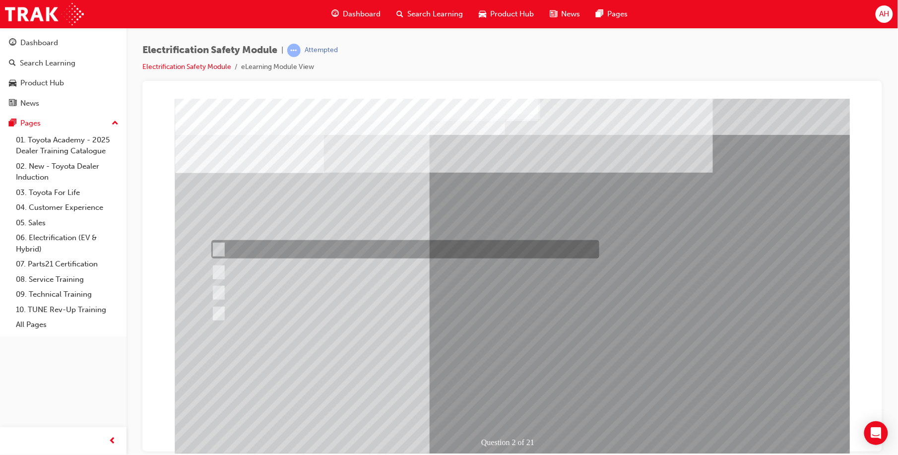
click at [396, 250] on div at bounding box center [402, 249] width 388 height 18
radio input "true"
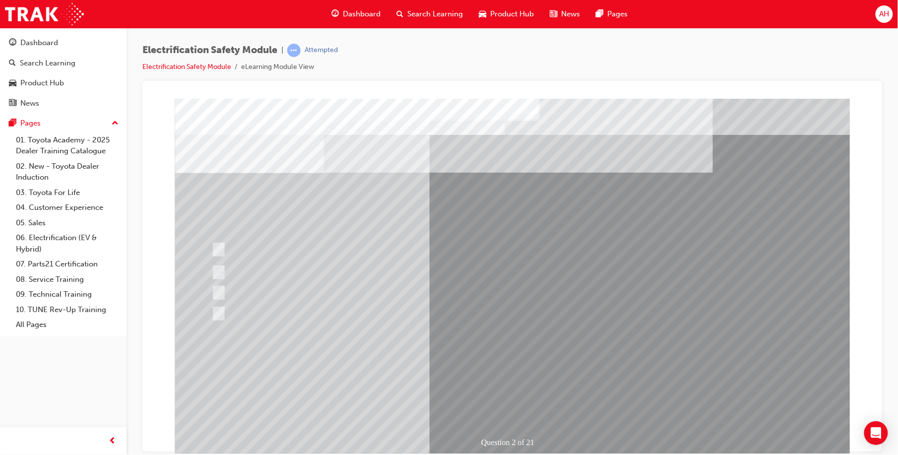
click at [478, 310] on div at bounding box center [403, 308] width 388 height 23
radio input "true"
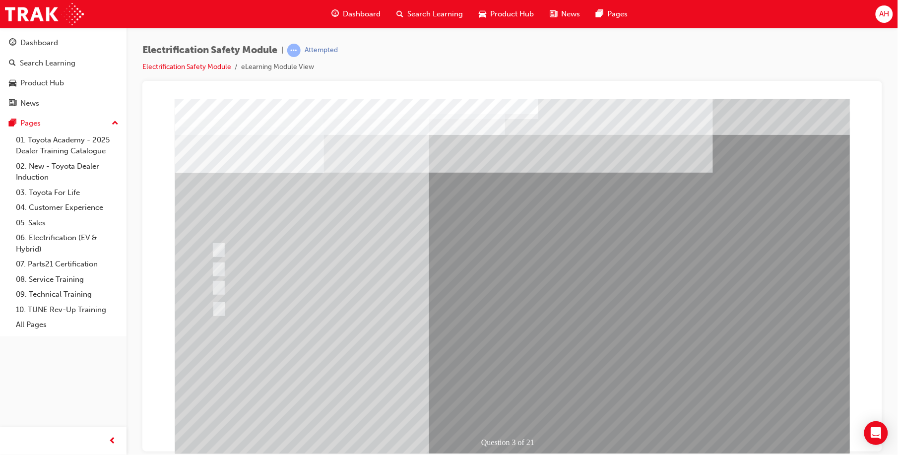
click at [316, 306] on div at bounding box center [403, 306] width 388 height 18
checkbox input "true"
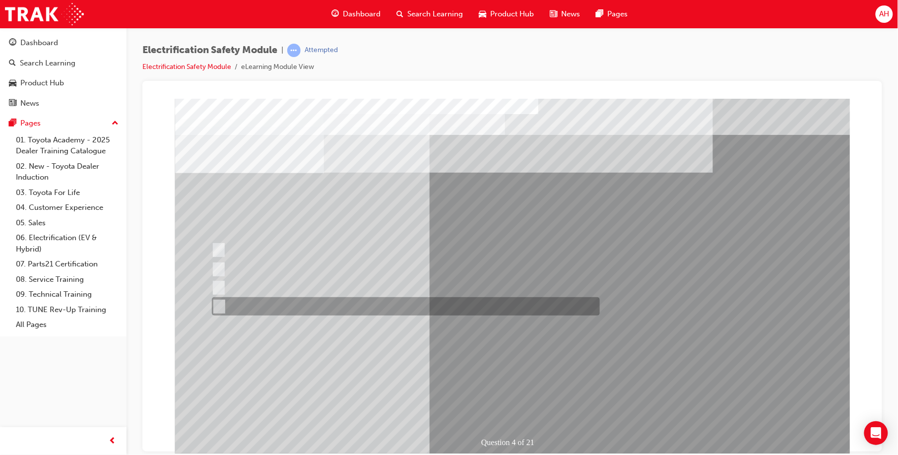
click at [331, 263] on div at bounding box center [402, 269] width 388 height 18
checkbox input "true"
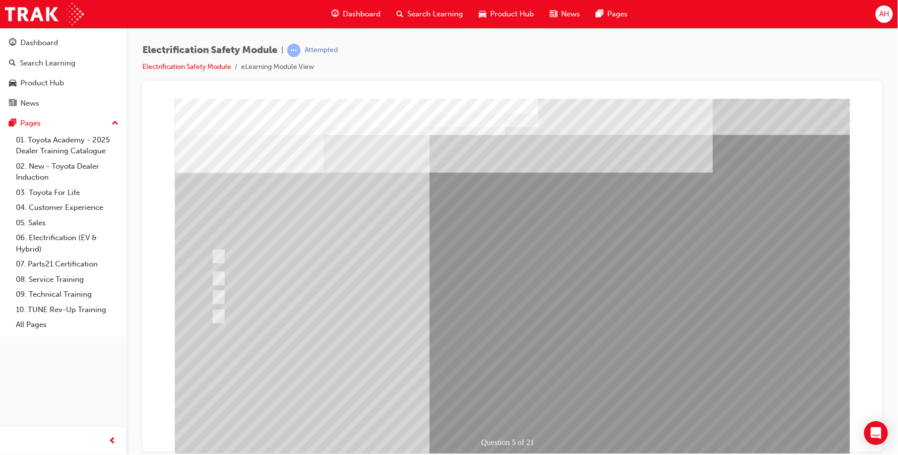
click at [429, 250] on div at bounding box center [402, 256] width 388 height 31
checkbox input "true"
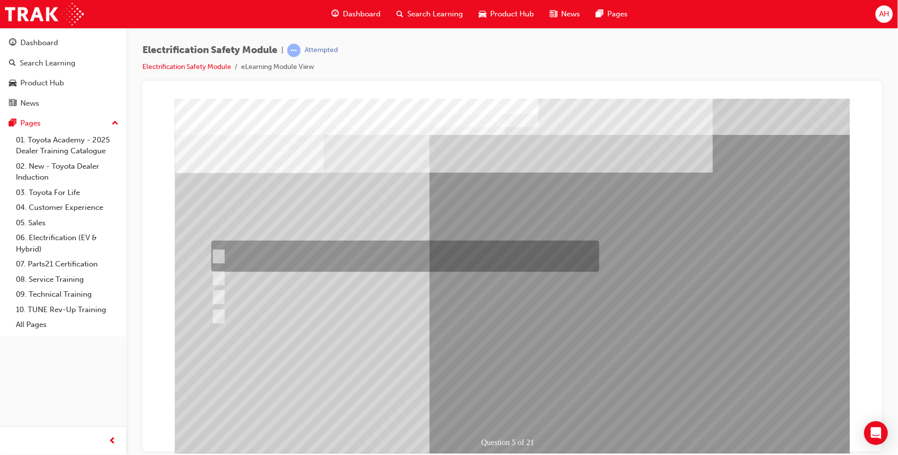
click at [391, 278] on div at bounding box center [402, 278] width 388 height 18
checkbox input "true"
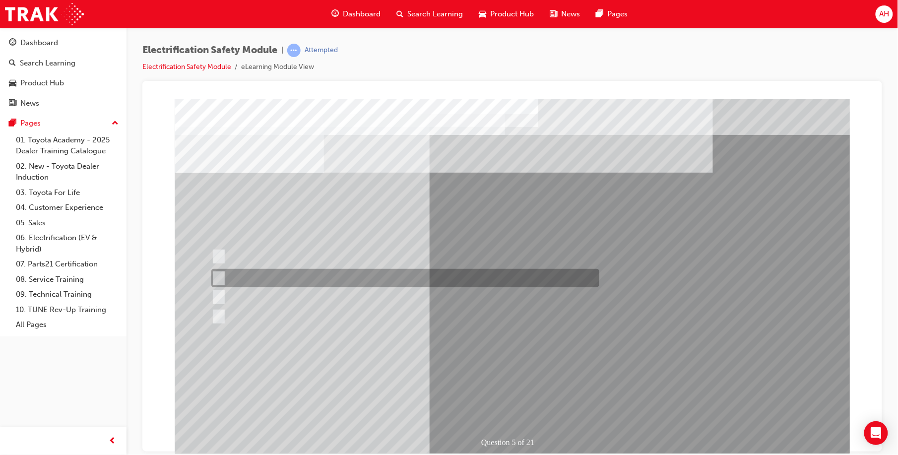
click at [378, 296] on div at bounding box center [402, 297] width 388 height 18
checkbox input "true"
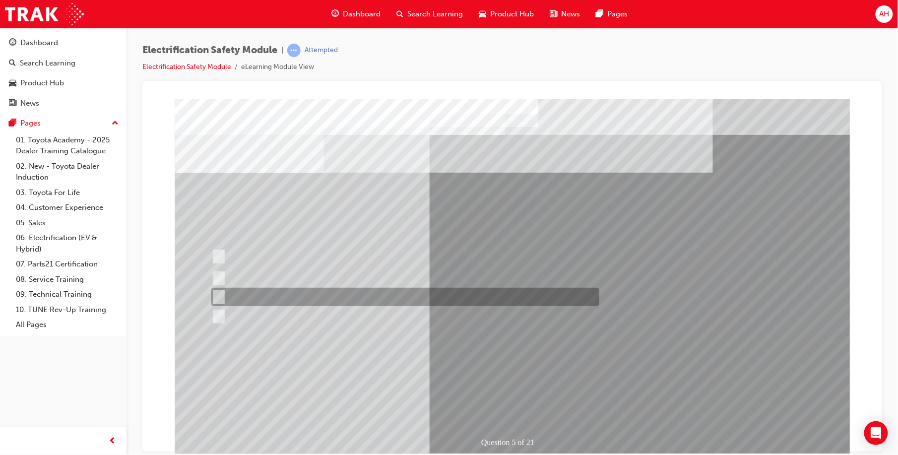
click at [375, 311] on div at bounding box center [402, 316] width 388 height 18
checkbox input "true"
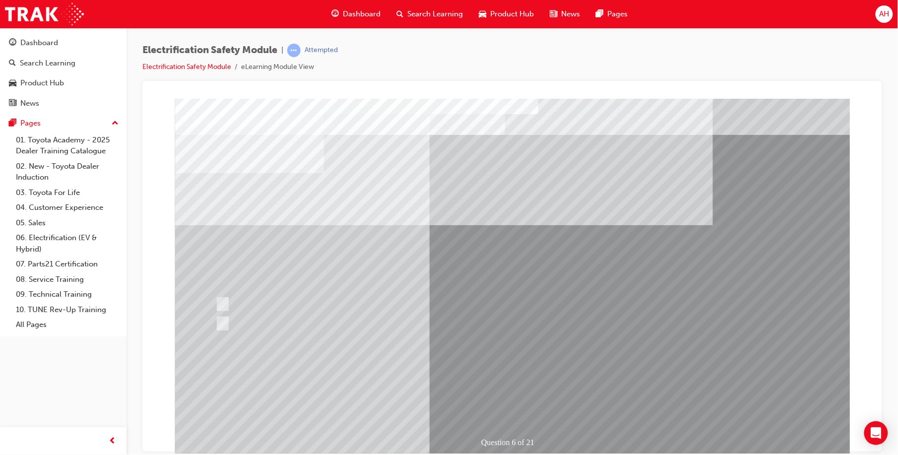
click at [265, 298] on div at bounding box center [406, 304] width 388 height 18
radio input "true"
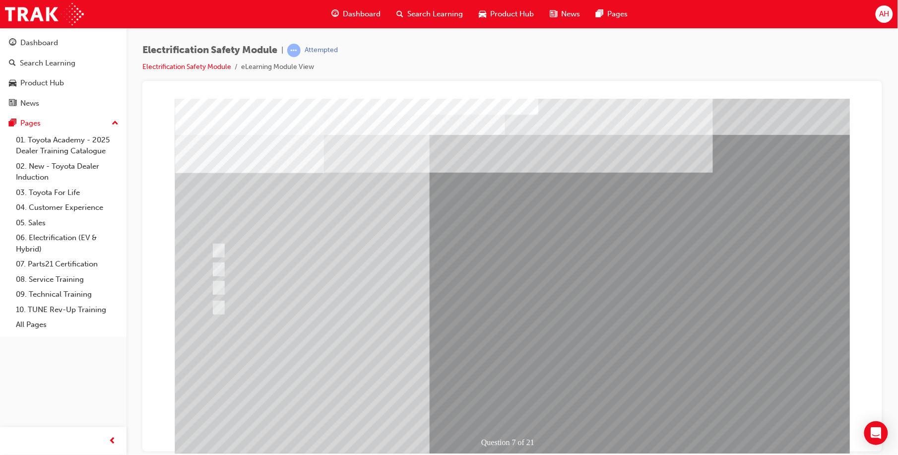
click at [403, 268] on div at bounding box center [402, 269] width 388 height 18
radio input "true"
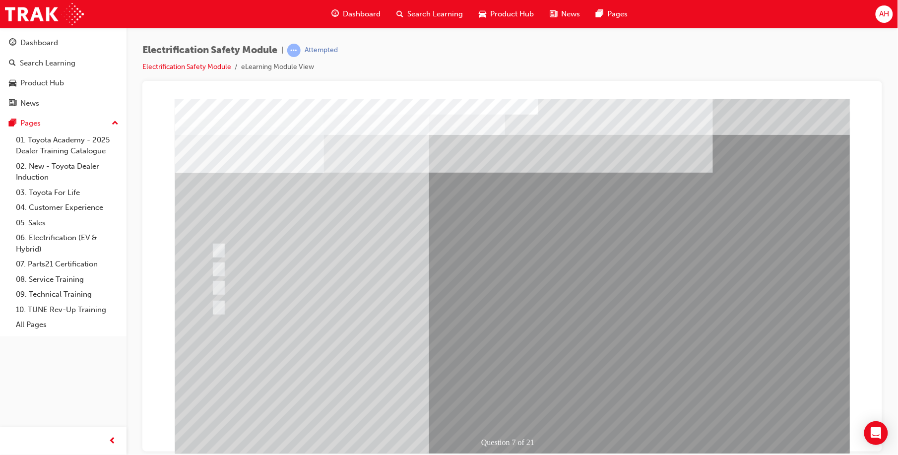
click at [391, 249] on div at bounding box center [402, 250] width 388 height 19
radio input "true"
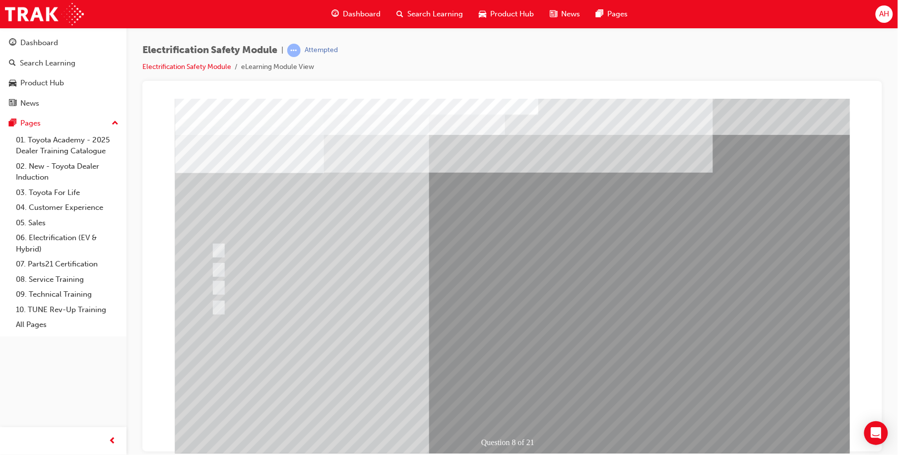
click at [249, 250] on div at bounding box center [402, 250] width 388 height 18
radio input "true"
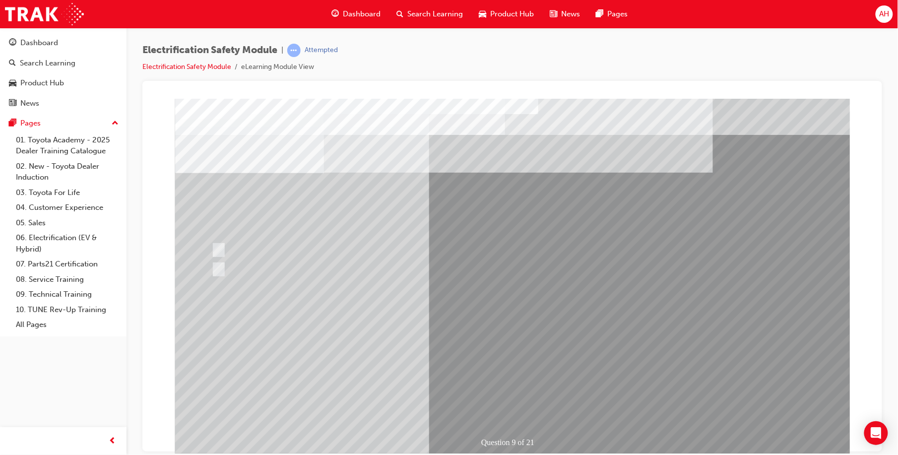
click at [244, 248] on div at bounding box center [402, 250] width 388 height 18
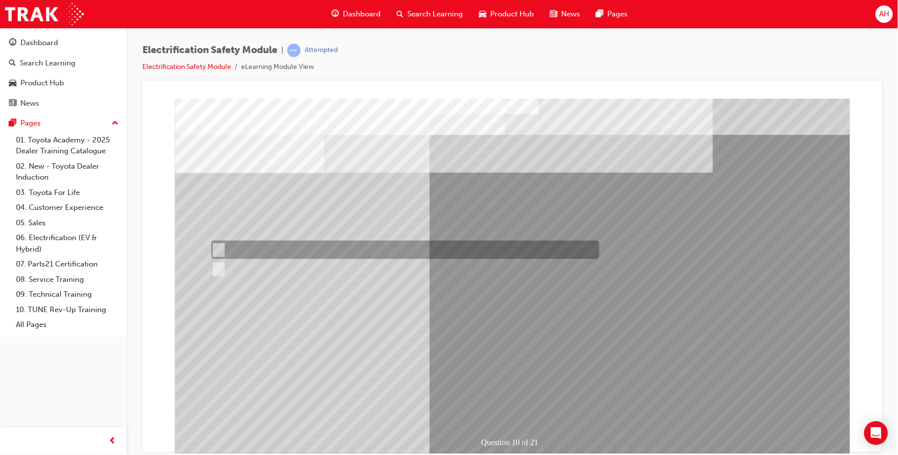
click at [245, 266] on div at bounding box center [402, 269] width 388 height 18
radio input "false"
radio input "true"
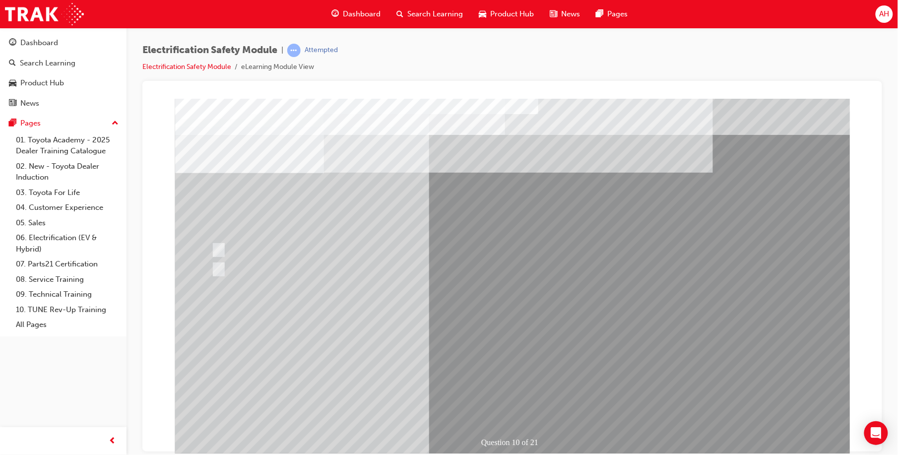
click at [249, 267] on div at bounding box center [402, 269] width 388 height 18
radio input "true"
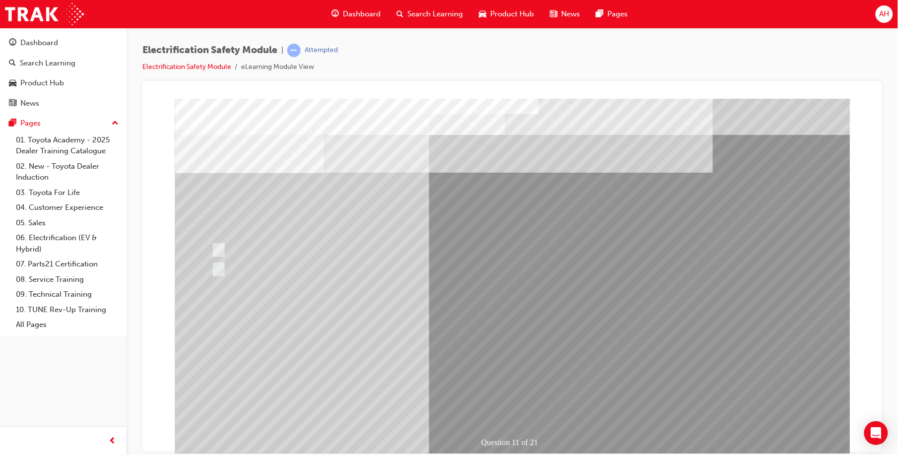
click at [329, 281] on div at bounding box center [400, 287] width 388 height 18
radio input "true"
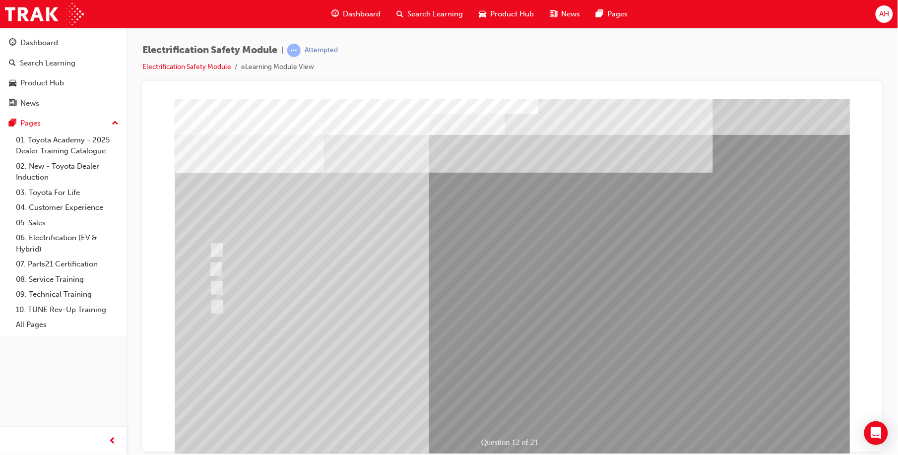
click at [377, 264] on div at bounding box center [400, 269] width 388 height 18
radio input "true"
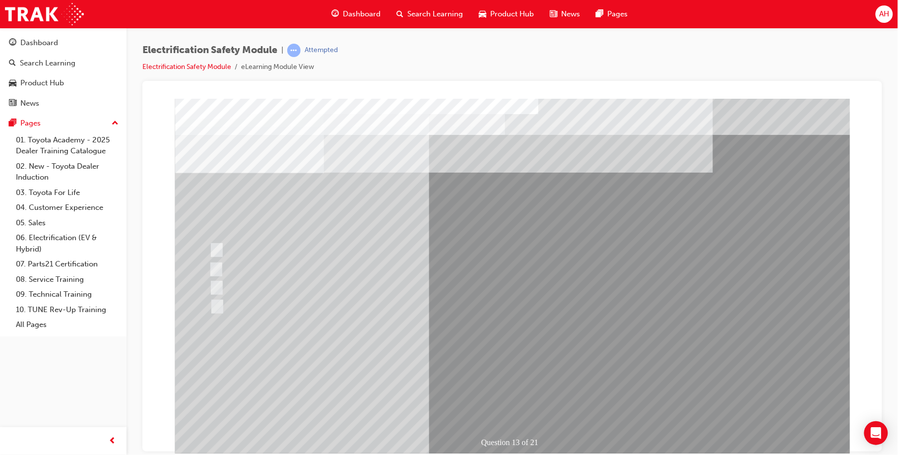
click at [272, 280] on div at bounding box center [400, 287] width 388 height 18
radio input "true"
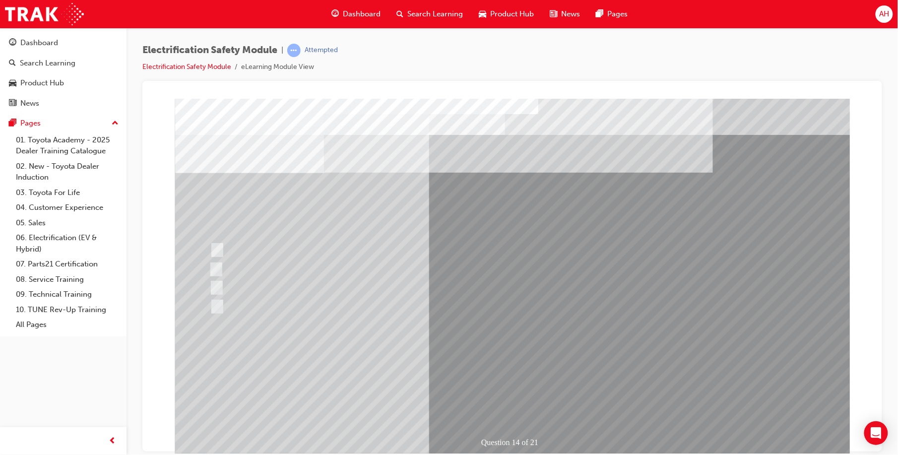
click at [345, 308] on div at bounding box center [401, 316] width 388 height 36
radio input "true"
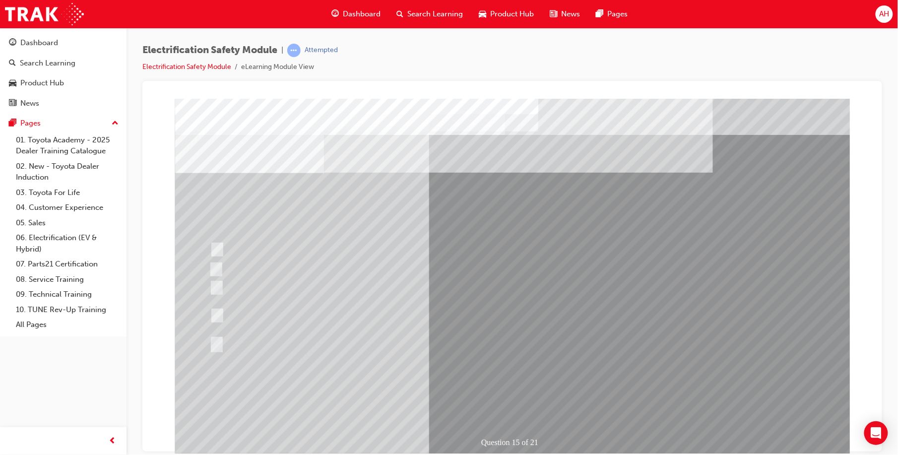
click at [391, 250] on div at bounding box center [401, 254] width 388 height 27
radio input "true"
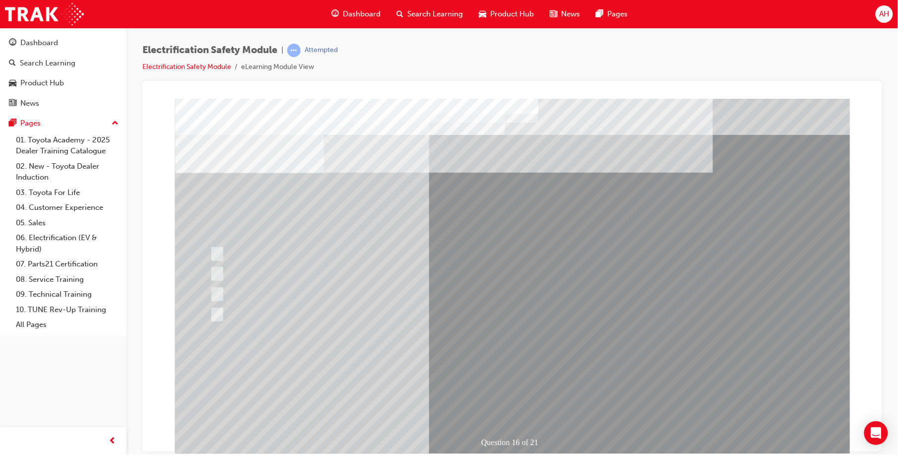
click at [297, 337] on div at bounding box center [401, 339] width 388 height 18
radio input "true"
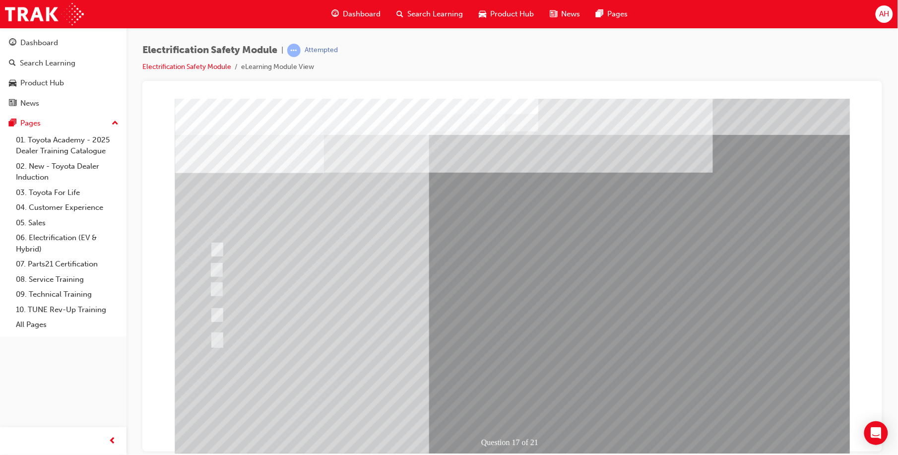
click at [333, 294] on div at bounding box center [401, 292] width 388 height 18
radio input "true"
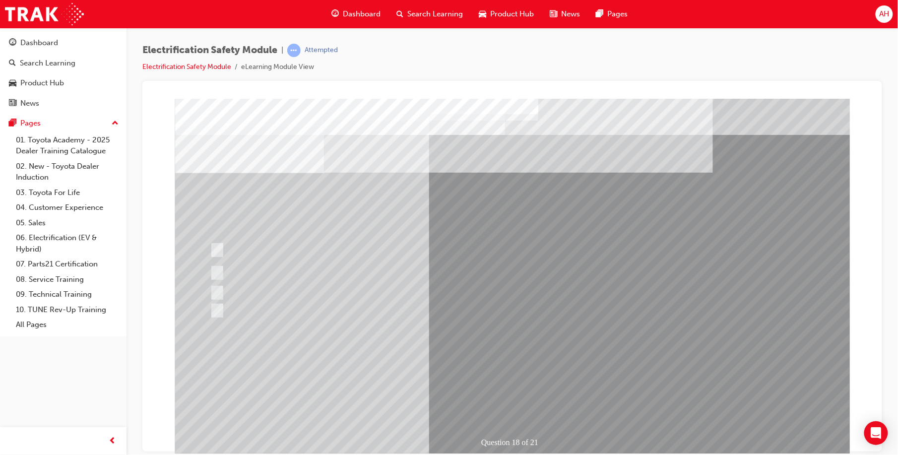
click at [490, 266] on div at bounding box center [401, 269] width 388 height 18
radio input "true"
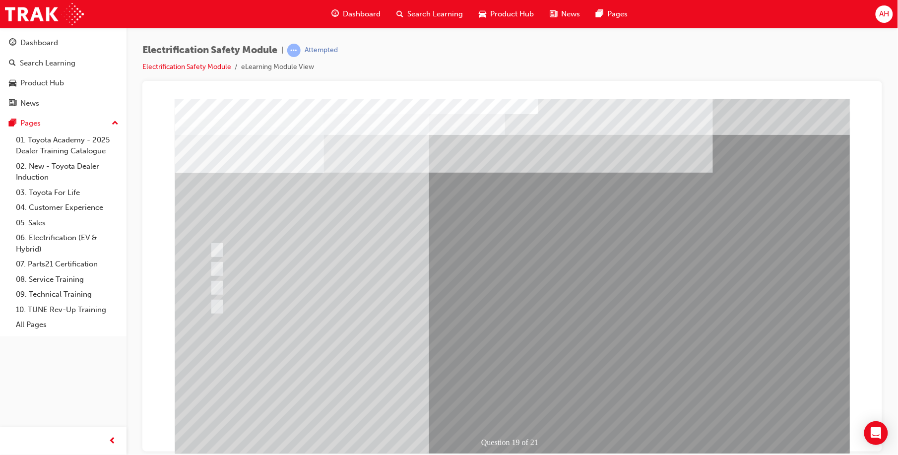
click at [357, 312] on div at bounding box center [401, 321] width 388 height 18
radio input "true"
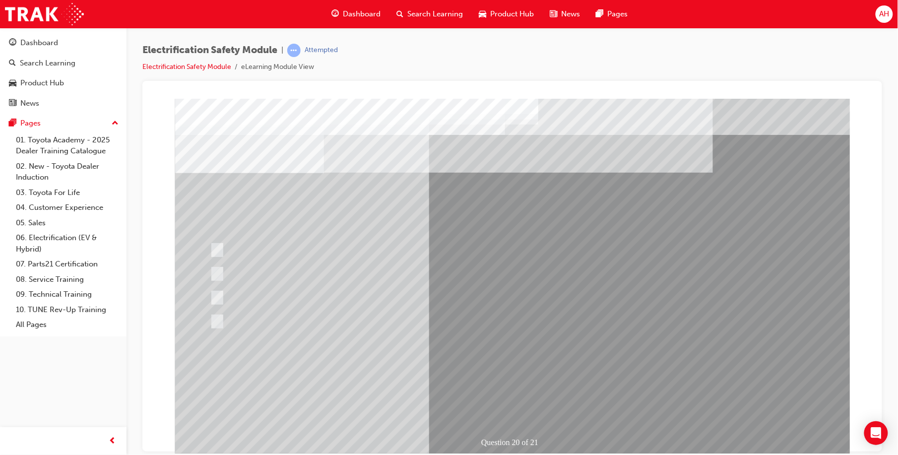
click at [421, 295] on div at bounding box center [400, 287] width 388 height 18
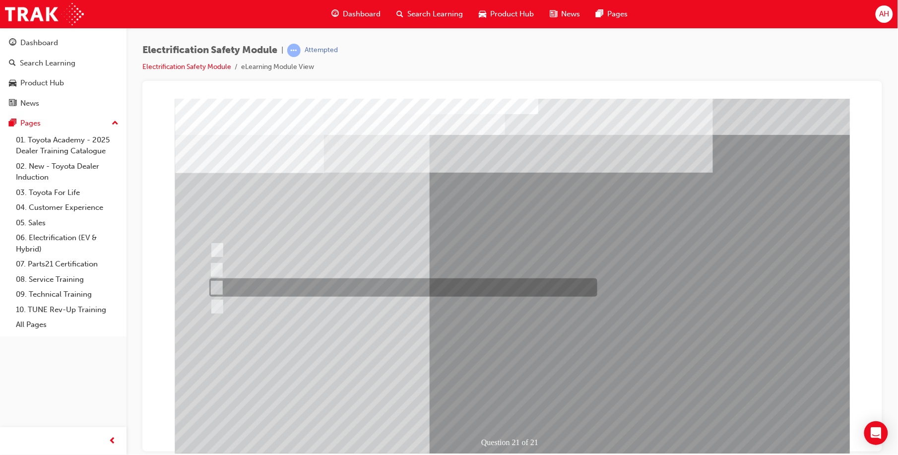
click at [445, 297] on div at bounding box center [401, 306] width 388 height 18
radio input "false"
radio input "true"
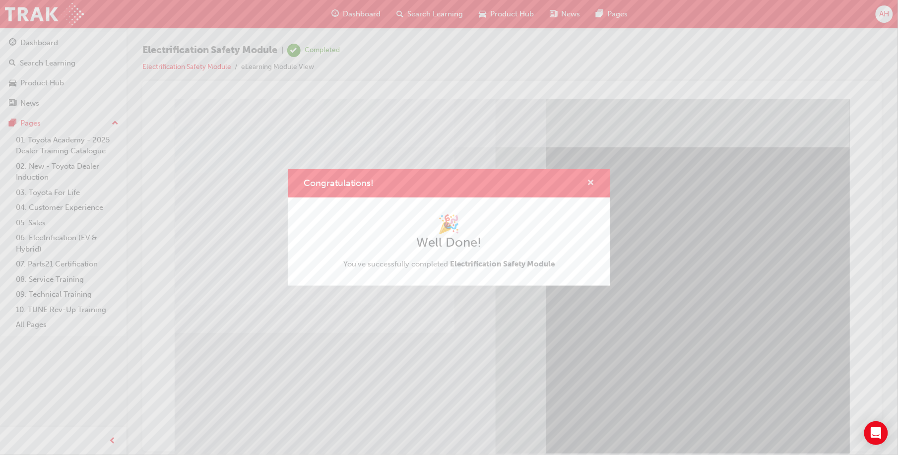
click at [592, 179] on span "cross-icon" at bounding box center [590, 183] width 7 height 9
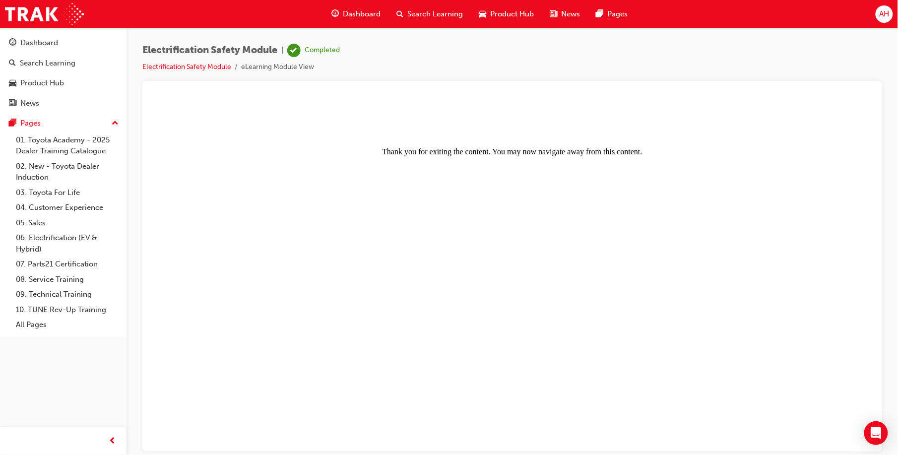
click at [52, 45] on div "Dashboard" at bounding box center [39, 42] width 38 height 11
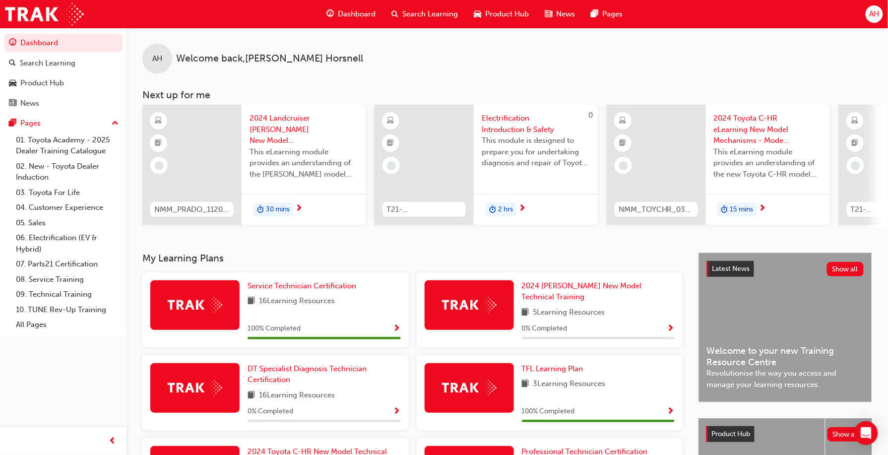
click at [397, 325] on span "Show Progress" at bounding box center [397, 329] width 7 height 9
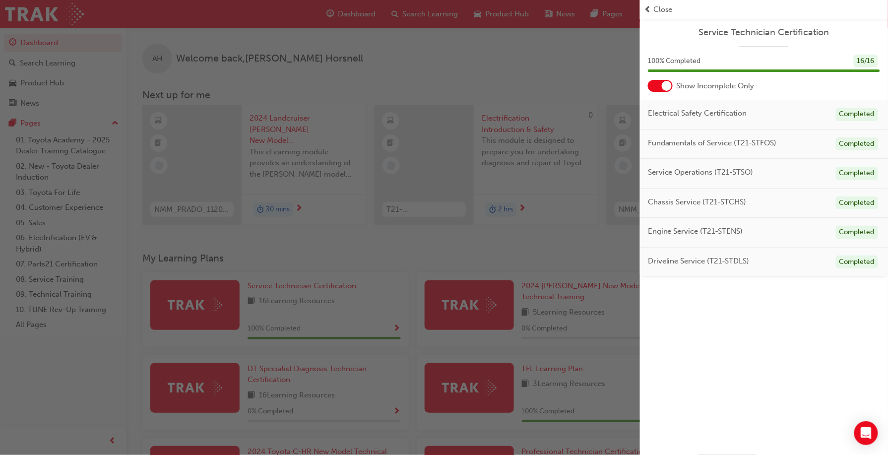
click at [656, 83] on div at bounding box center [660, 86] width 25 height 12
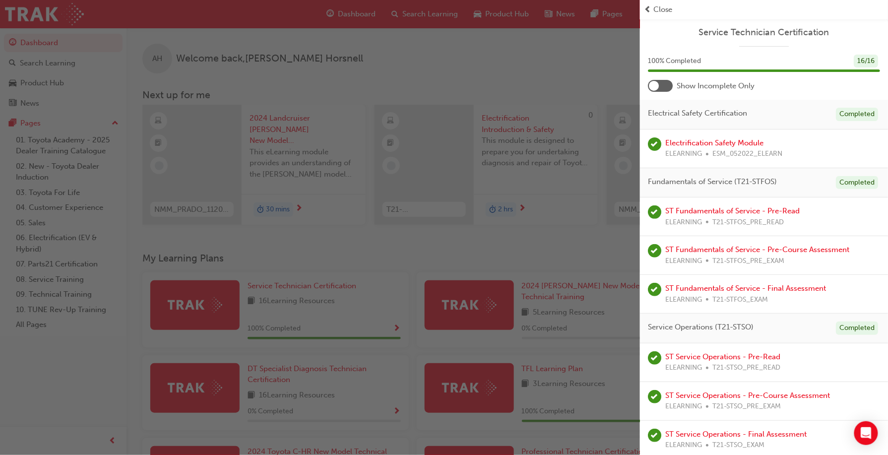
click at [657, 83] on div at bounding box center [660, 86] width 25 height 12
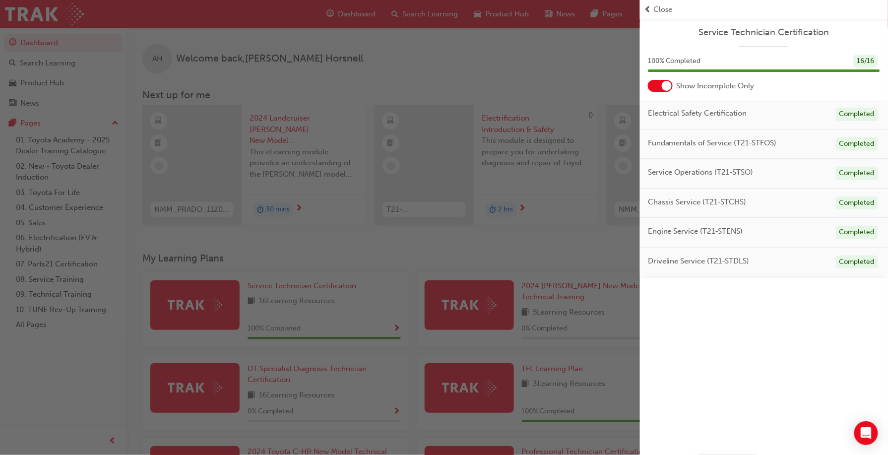
click at [656, 88] on div at bounding box center [660, 86] width 25 height 12
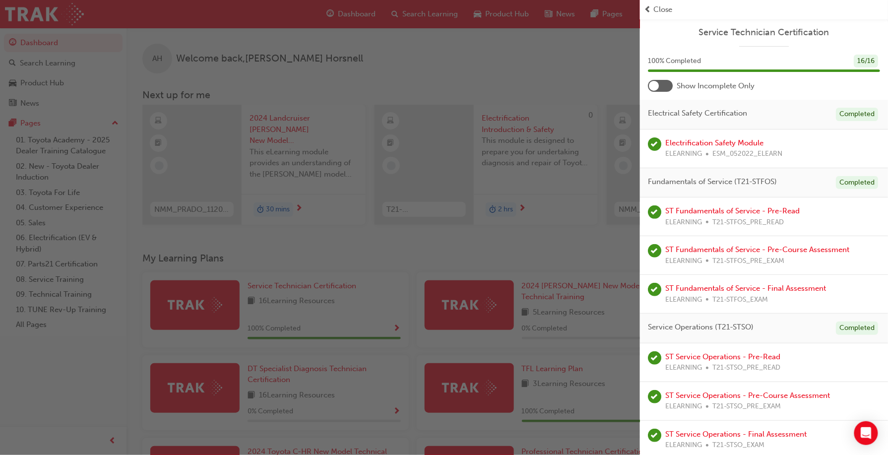
click at [654, 86] on div at bounding box center [654, 86] width 10 height 10
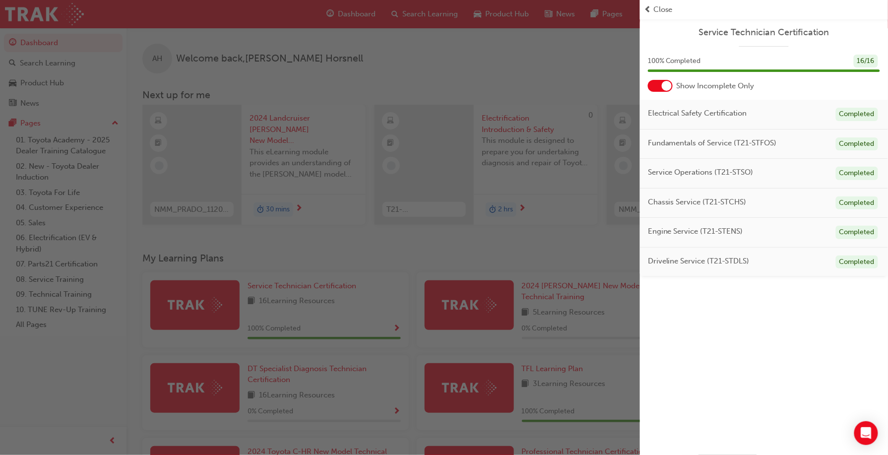
click at [648, 10] on span "prev-icon" at bounding box center [647, 9] width 7 height 11
